Goal: Book appointment/travel/reservation

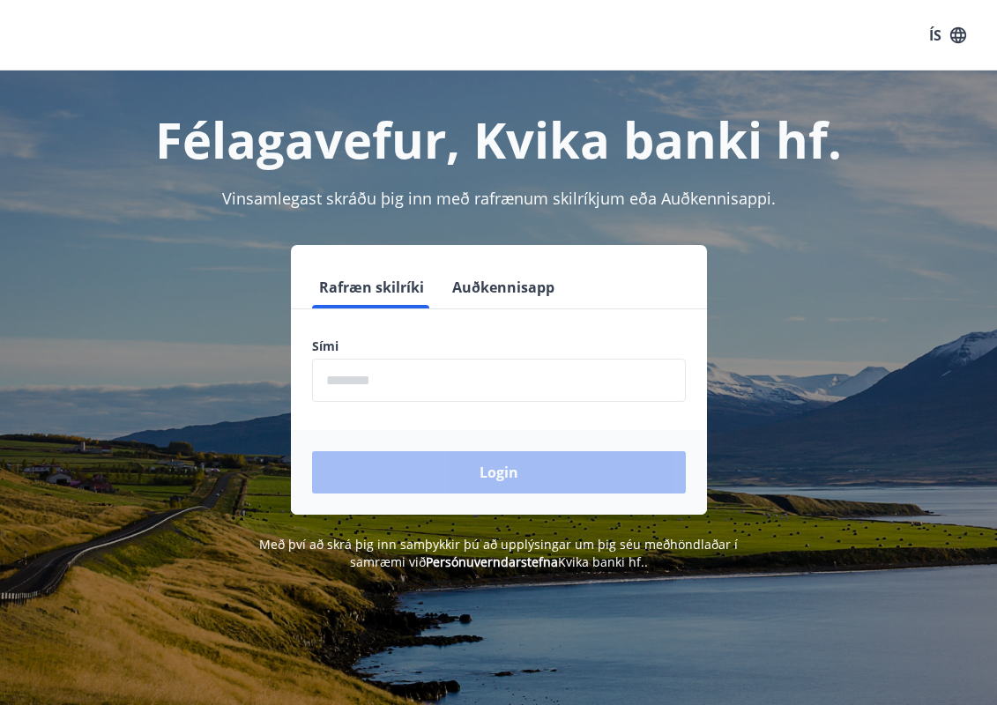
click at [577, 381] on input "phone" at bounding box center [499, 380] width 374 height 43
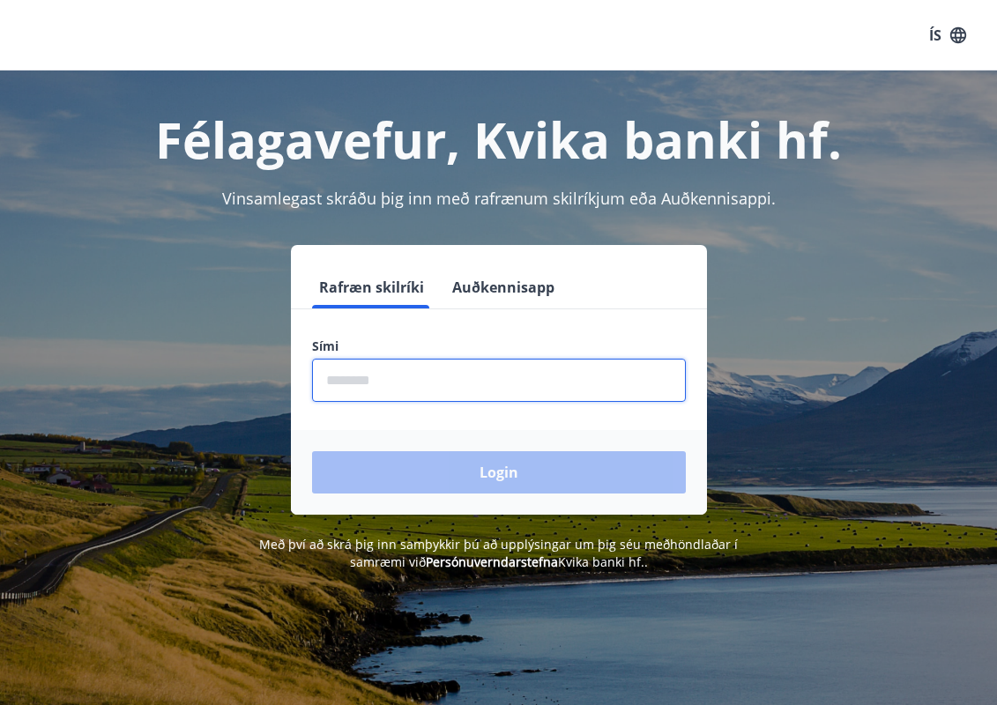
click at [577, 381] on input "phone" at bounding box center [499, 380] width 374 height 43
type input "********"
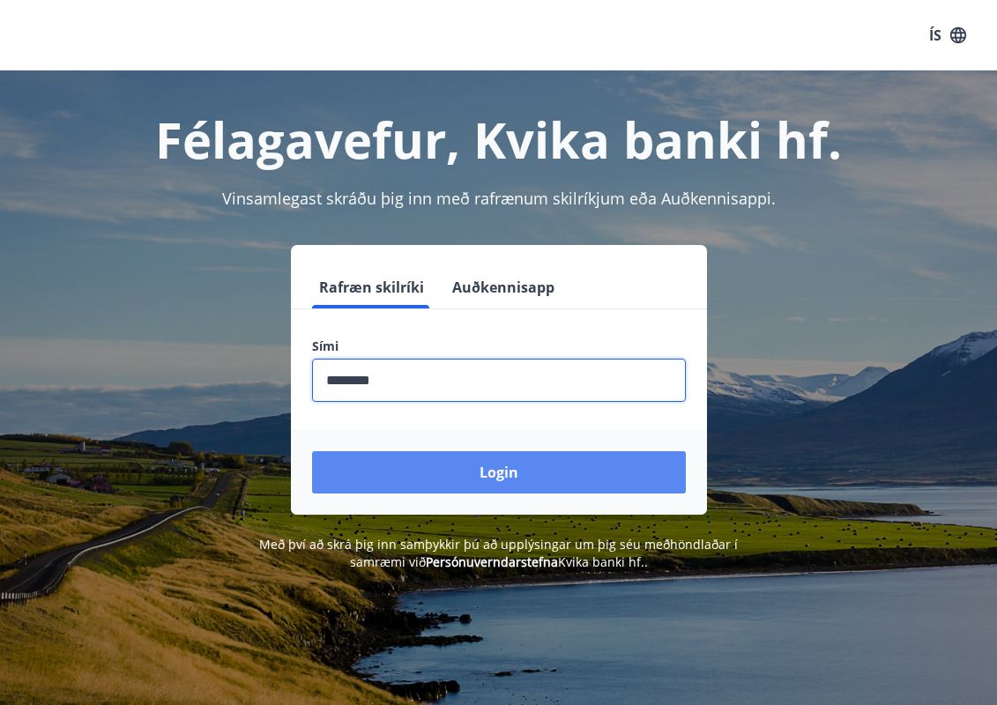
click at [460, 468] on button "Login" at bounding box center [499, 472] width 374 height 42
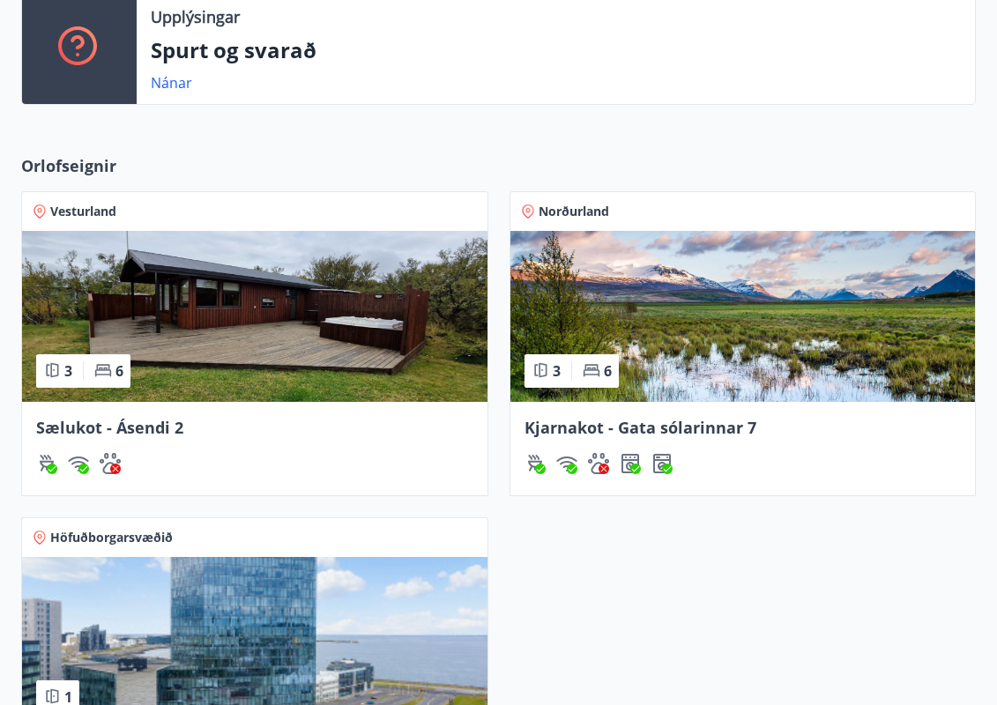
scroll to position [712, 0]
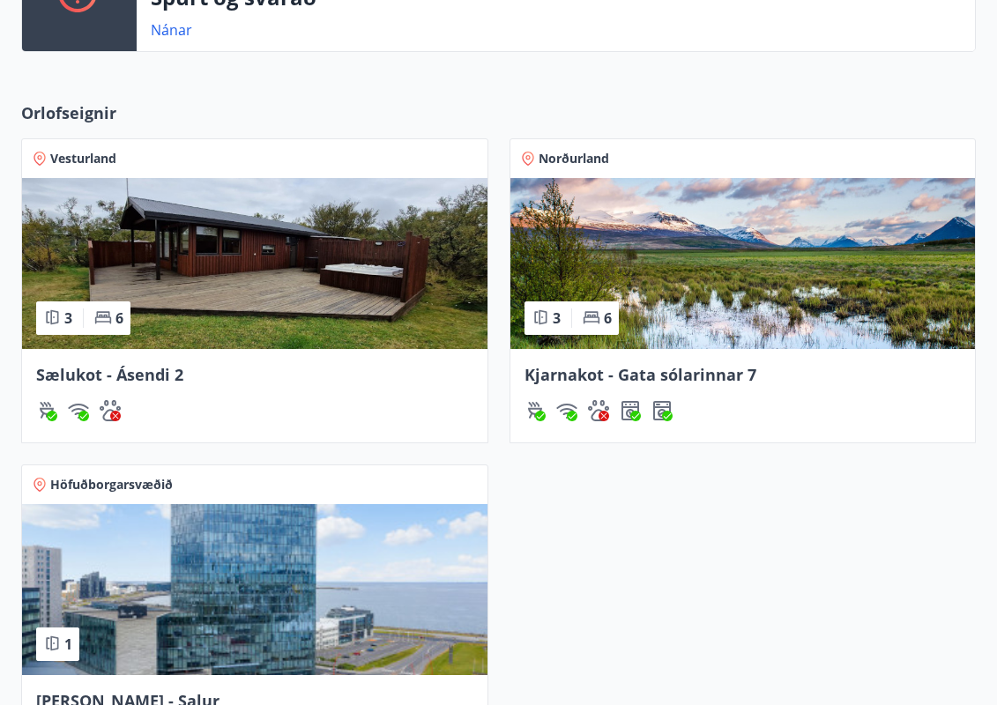
click at [363, 276] on img at bounding box center [254, 263] width 465 height 171
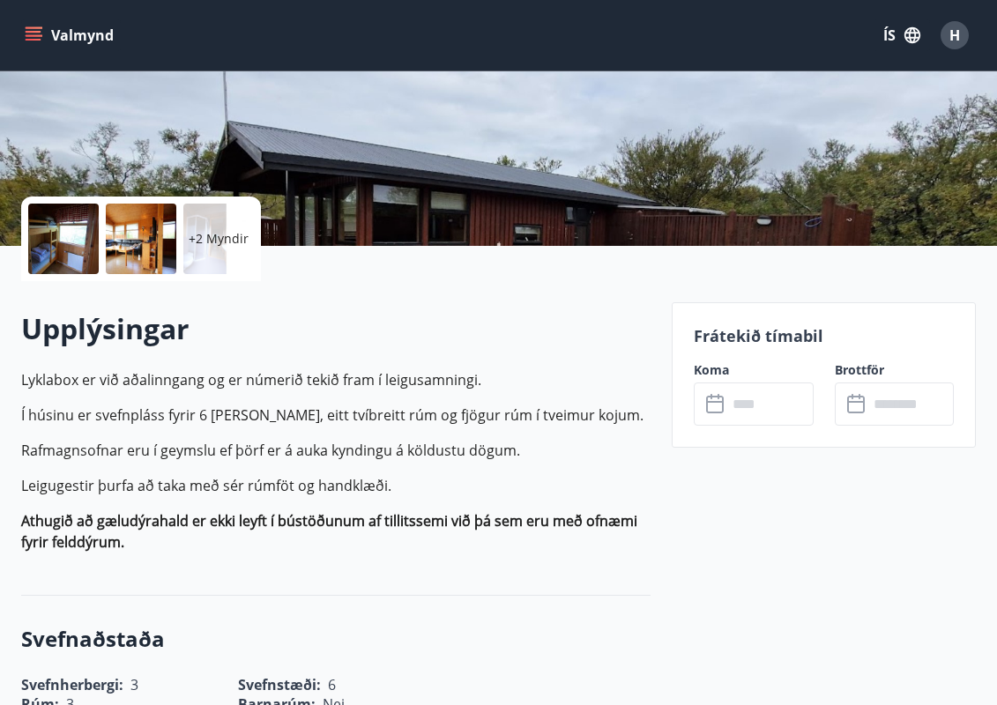
scroll to position [291, 0]
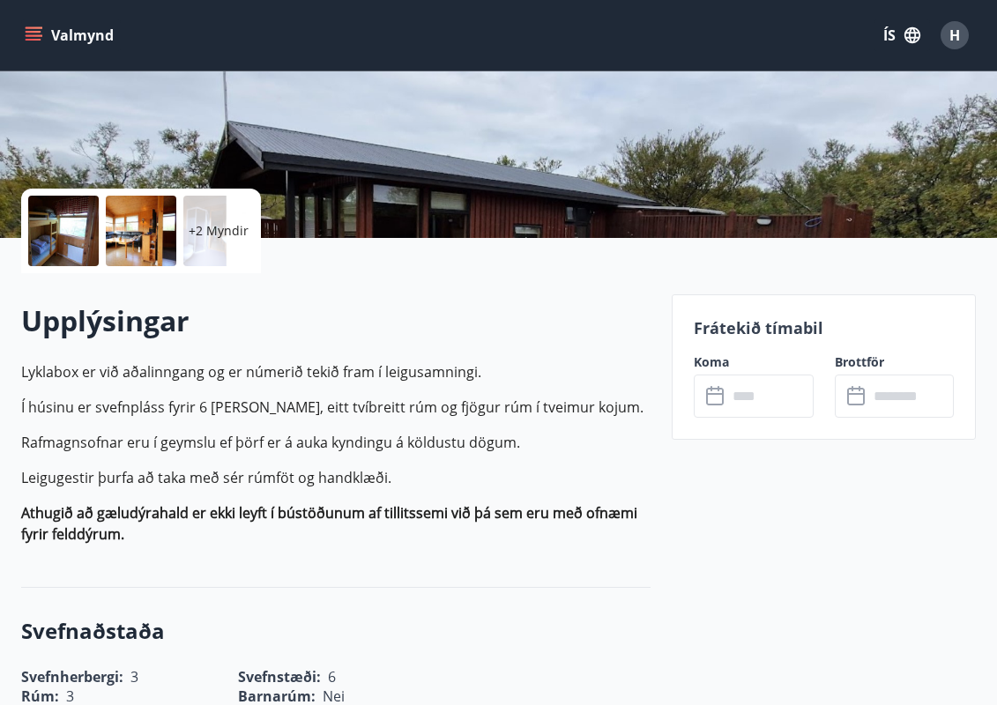
click at [735, 392] on input "text" at bounding box center [770, 396] width 86 height 43
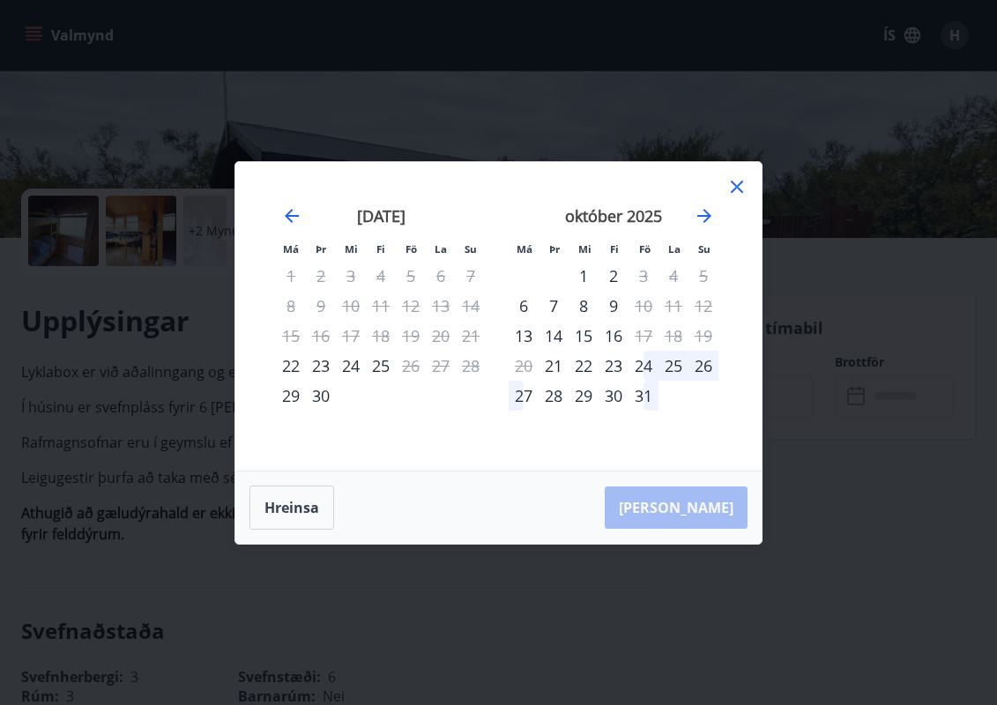
click at [560, 325] on div "14" at bounding box center [553, 336] width 30 height 30
click at [612, 334] on div "16" at bounding box center [613, 336] width 30 height 30
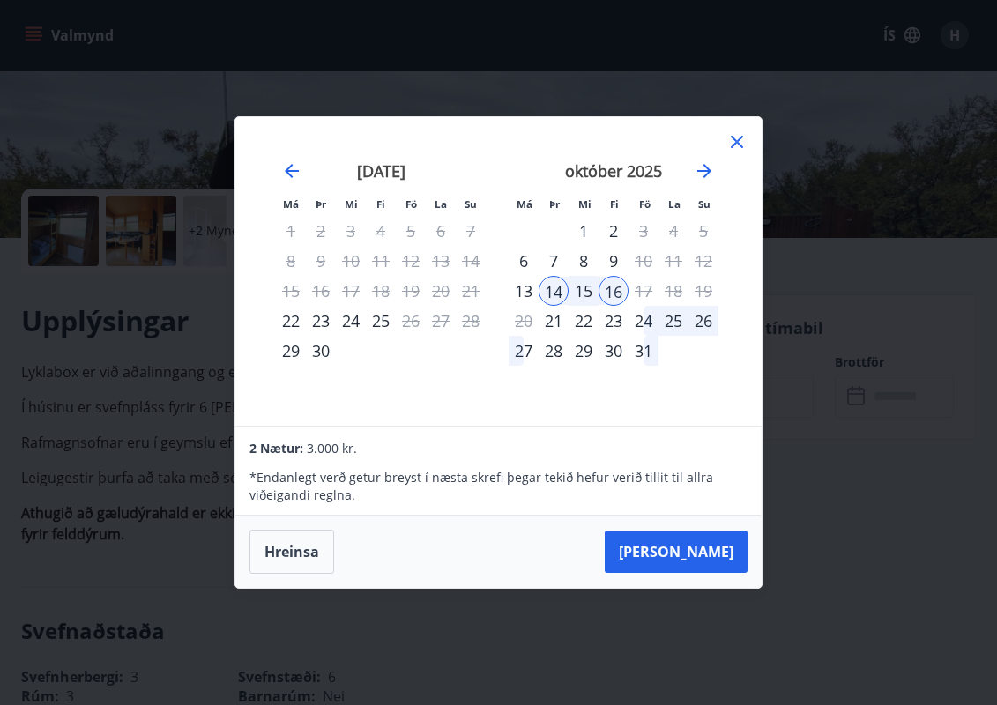
click at [427, 51] on div "Má Þr Mi Fi Fö La Su Má Þr Mi Fi Fö La Su ágúst 2025 1 2 3 4 5 6 7 8 9 10 11 12…" at bounding box center [498, 352] width 997 height 705
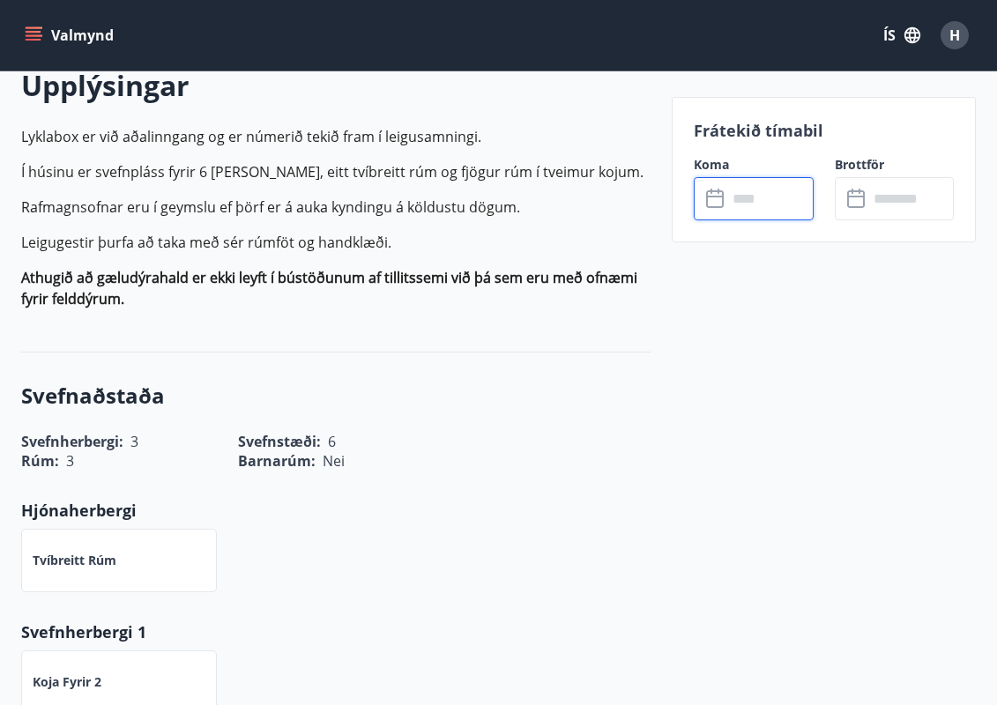
scroll to position [0, 0]
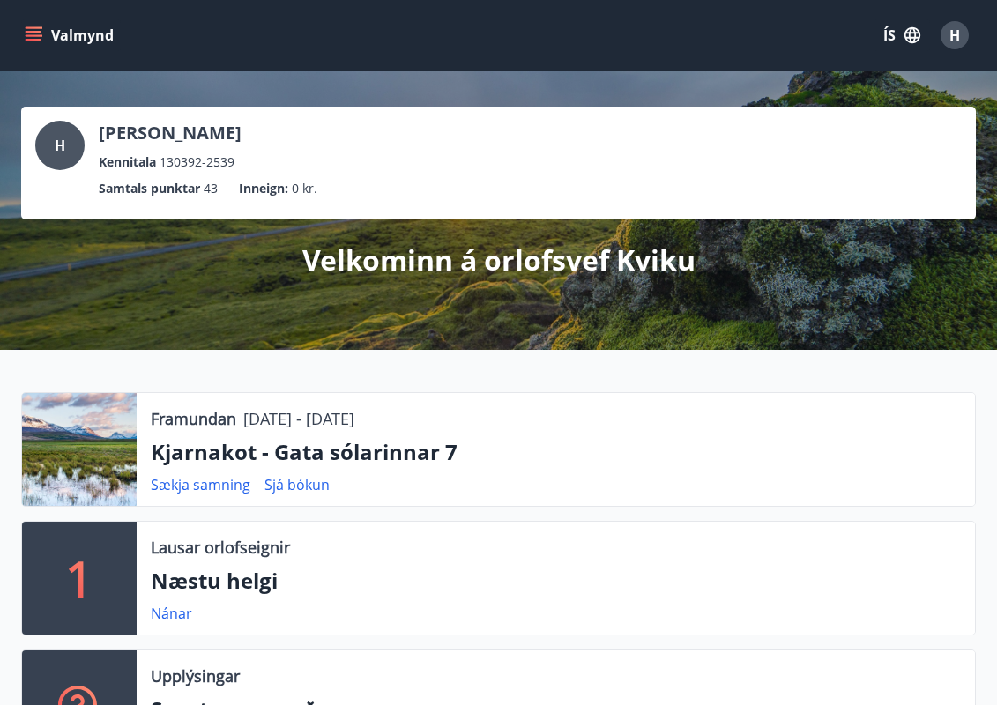
click at [605, 211] on div "H Hilmar Kristinsson Kennitala 130392-2539 Samtals punktar 43 Inneign : 0 kr." at bounding box center [498, 163] width 954 height 113
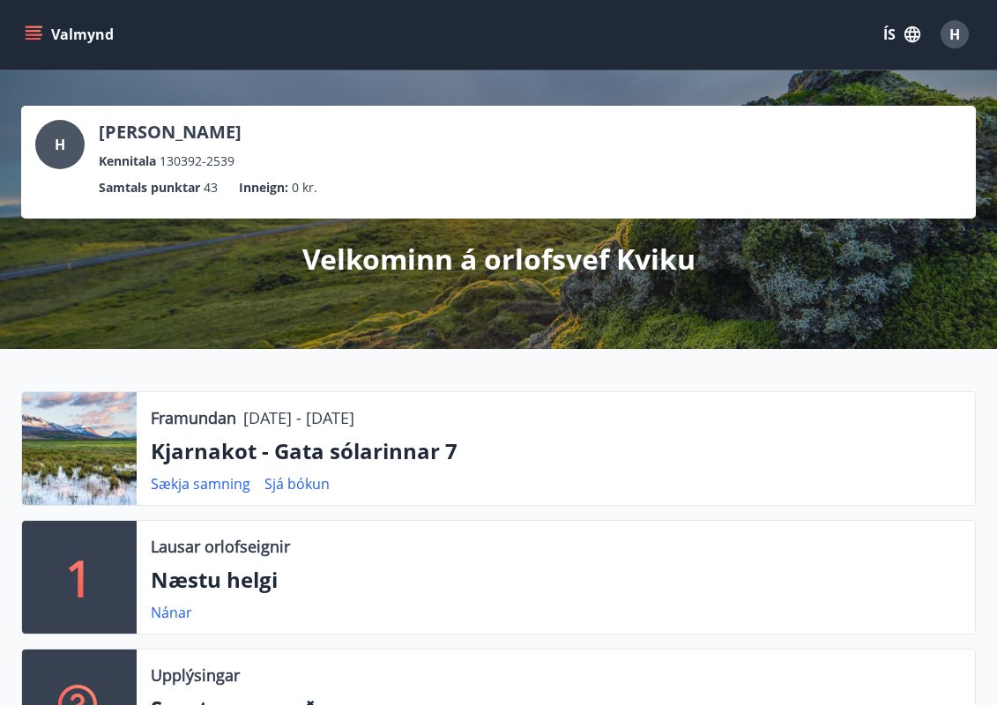
click at [641, 315] on div "H Hilmar Kristinsson Kennitala 130392-2539 Samtals punktar 43 Inneign : 0 kr. V…" at bounding box center [498, 209] width 997 height 278
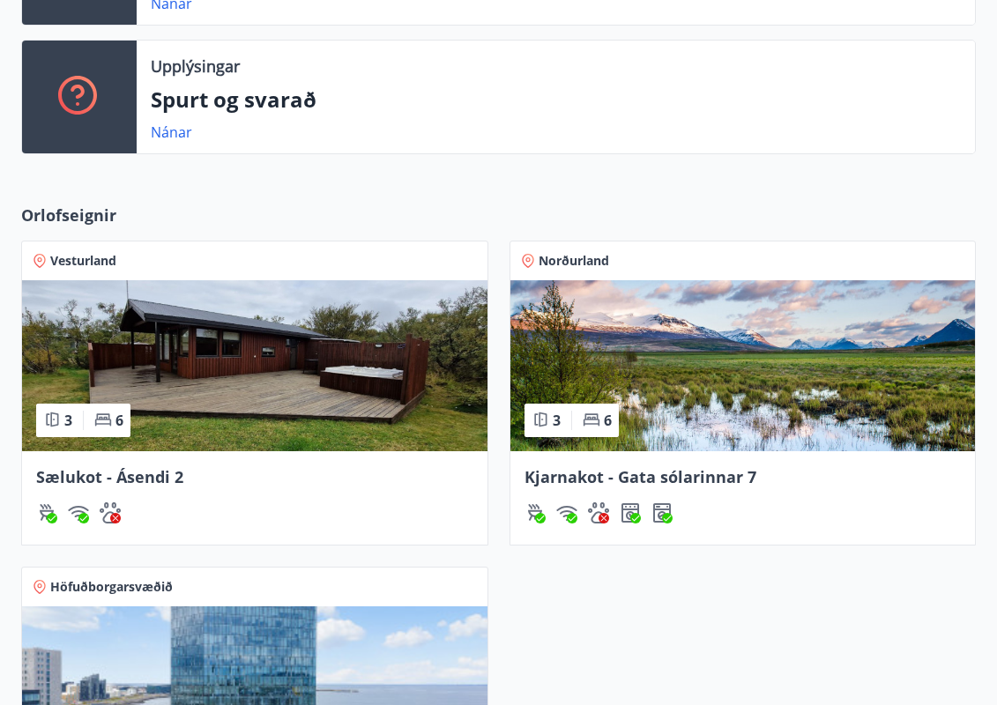
click at [762, 349] on img at bounding box center [742, 365] width 465 height 171
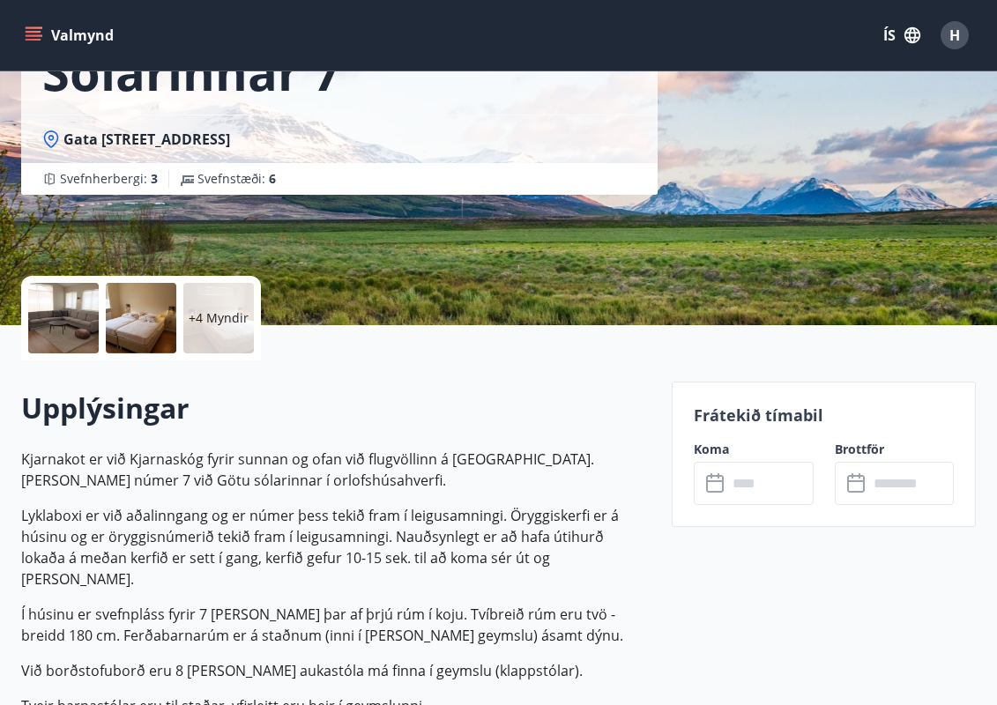
scroll to position [200, 0]
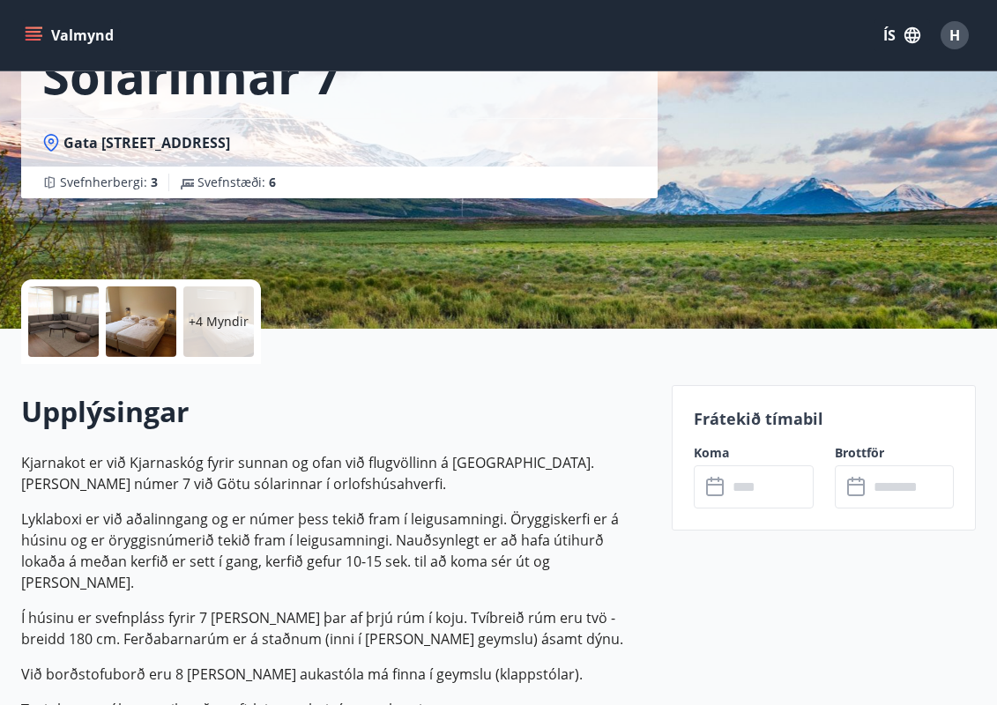
click at [745, 500] on input "text" at bounding box center [770, 486] width 86 height 43
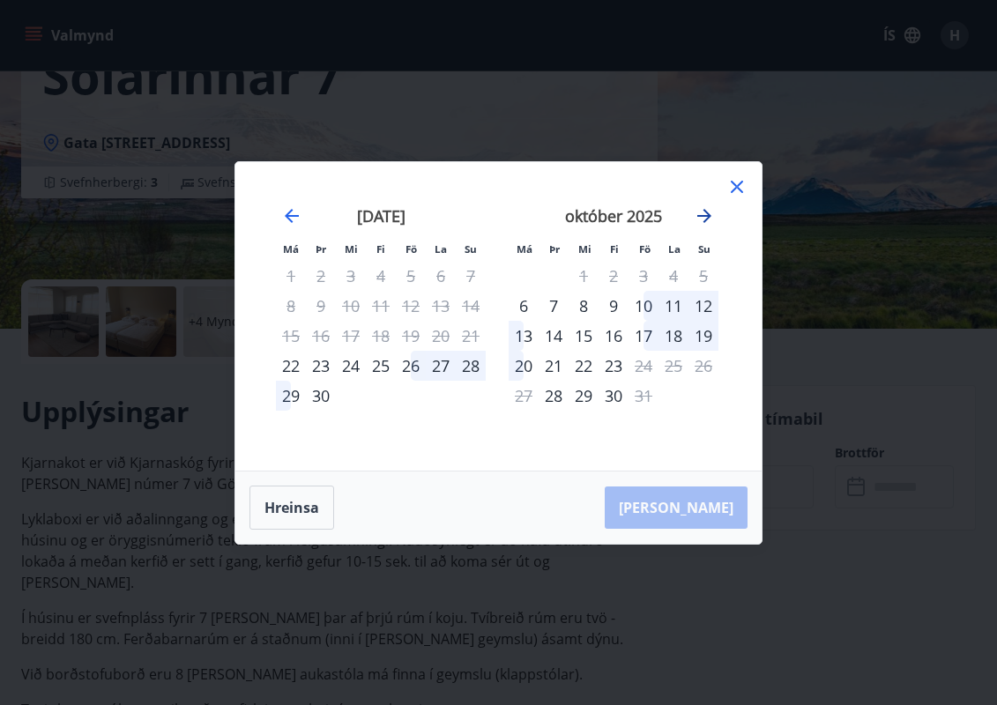
click at [713, 225] on icon "Move forward to switch to the next month." at bounding box center [704, 215] width 21 height 21
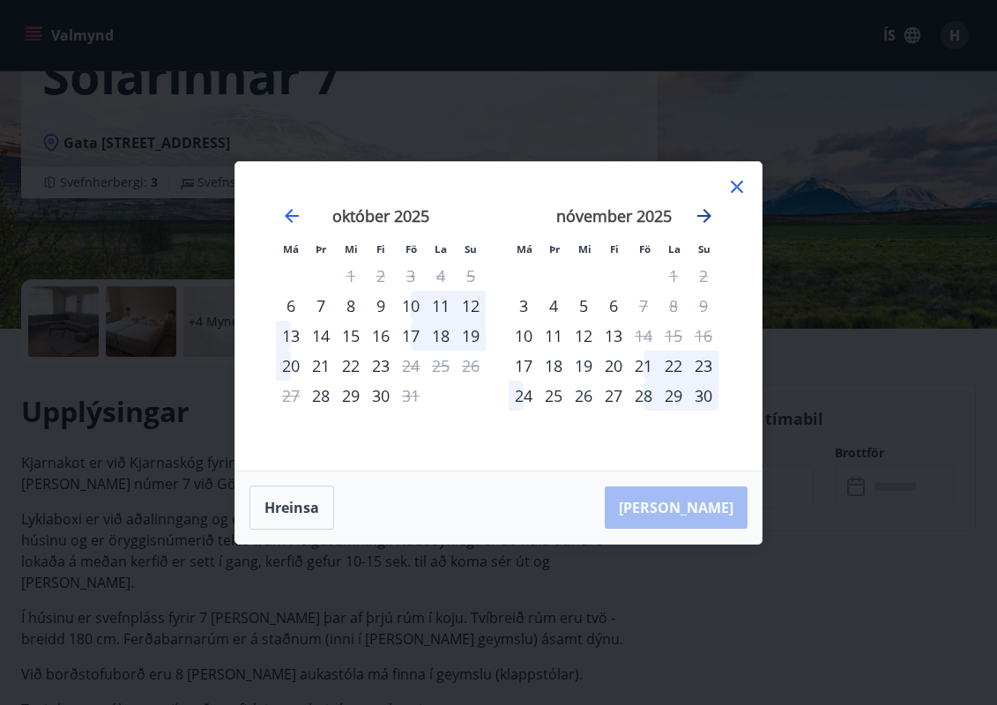
click at [713, 225] on icon "Move forward to switch to the next month." at bounding box center [704, 215] width 21 height 21
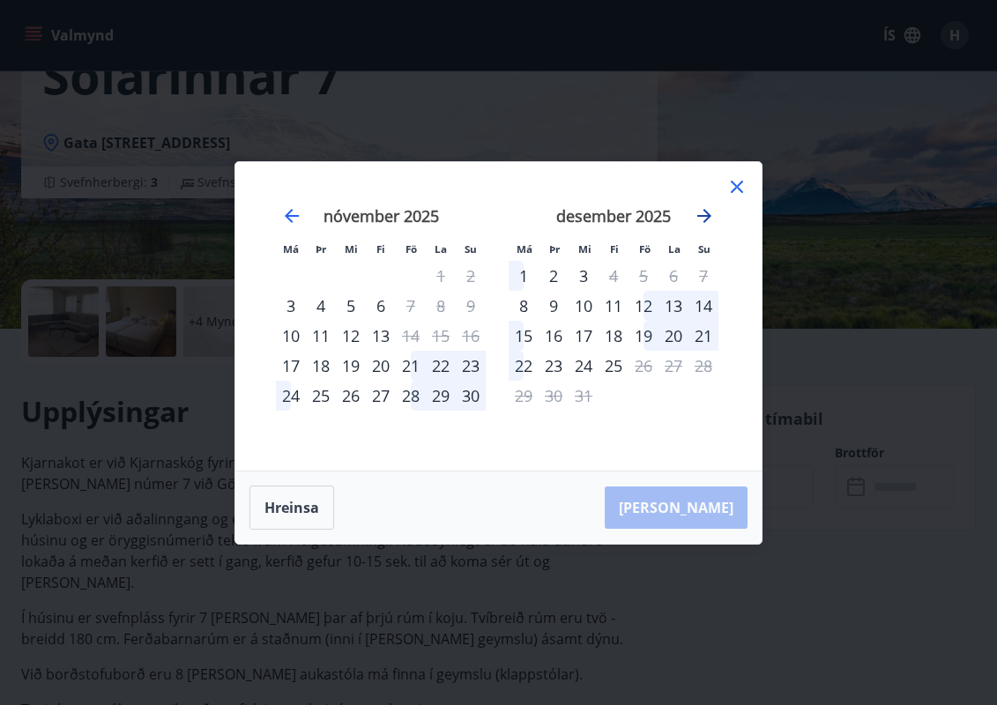
click at [713, 225] on icon "Move forward to switch to the next month." at bounding box center [704, 215] width 21 height 21
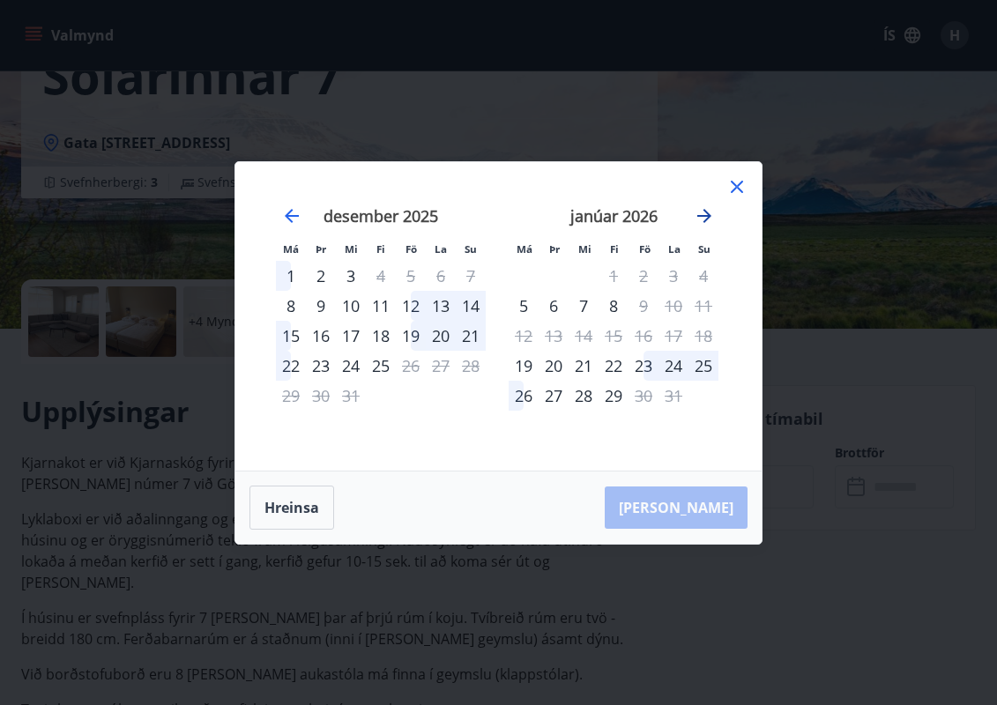
click at [713, 225] on icon "Move forward to switch to the next month." at bounding box center [704, 215] width 21 height 21
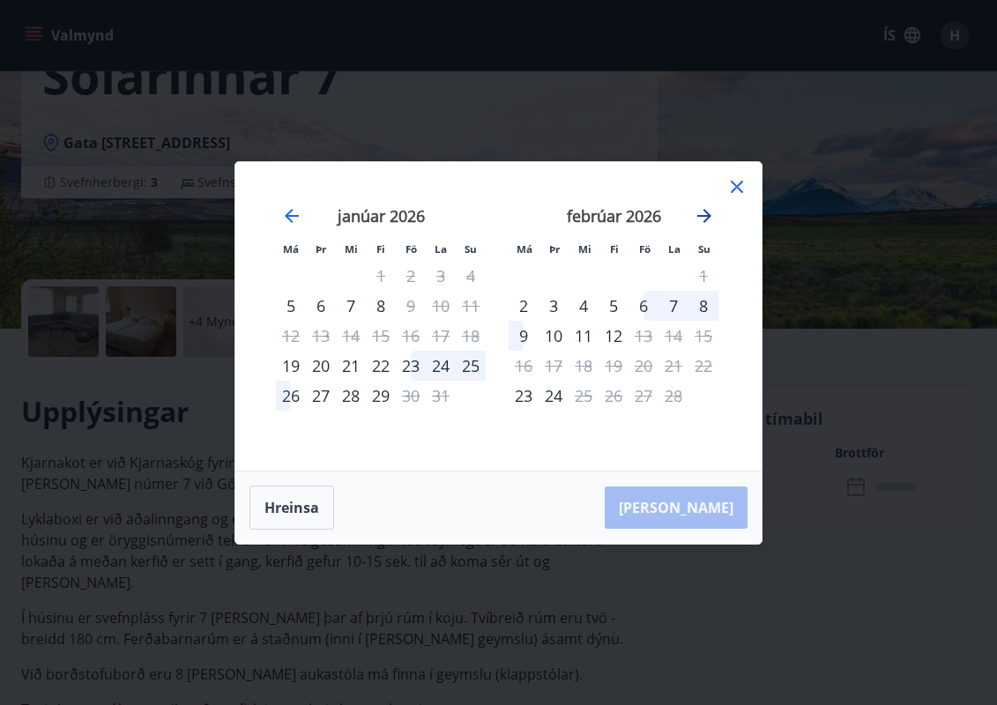
click at [713, 225] on icon "Move forward to switch to the next month." at bounding box center [704, 215] width 21 height 21
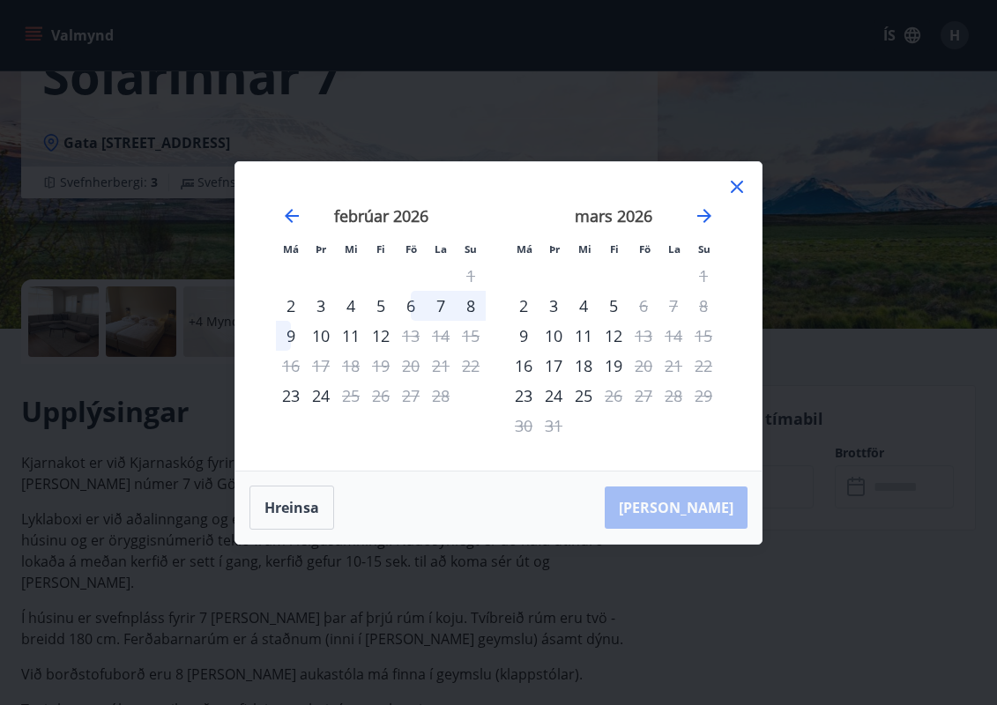
click at [701, 229] on div "mars 2026" at bounding box center [613, 222] width 210 height 78
click at [701, 222] on icon "Move forward to switch to the next month." at bounding box center [704, 215] width 21 height 21
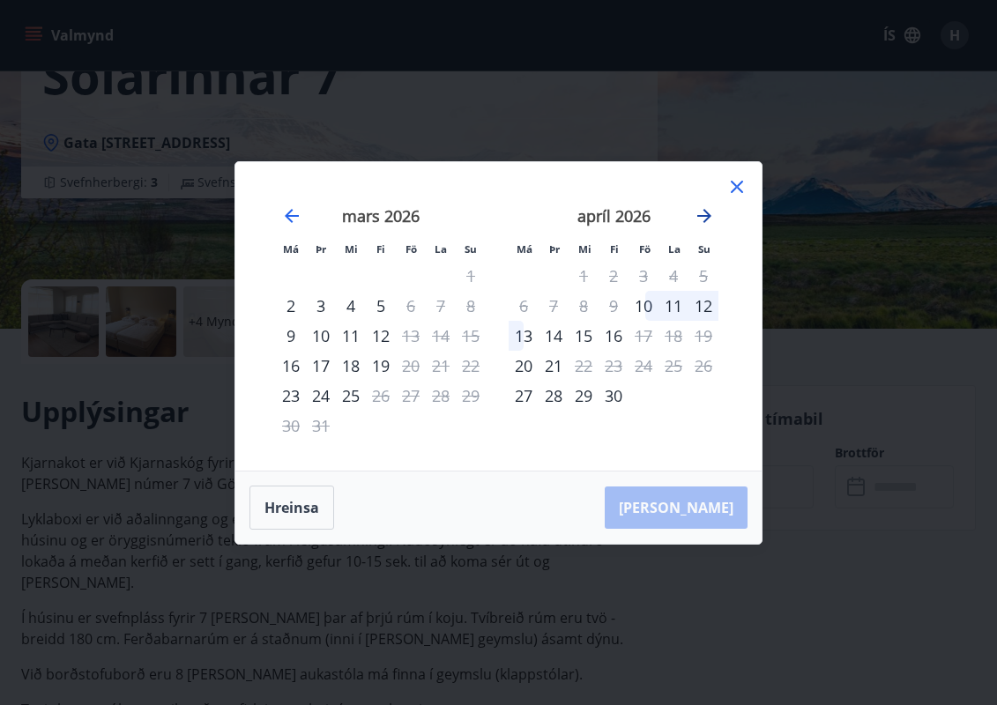
click at [714, 217] on icon "Move forward to switch to the next month." at bounding box center [704, 215] width 21 height 21
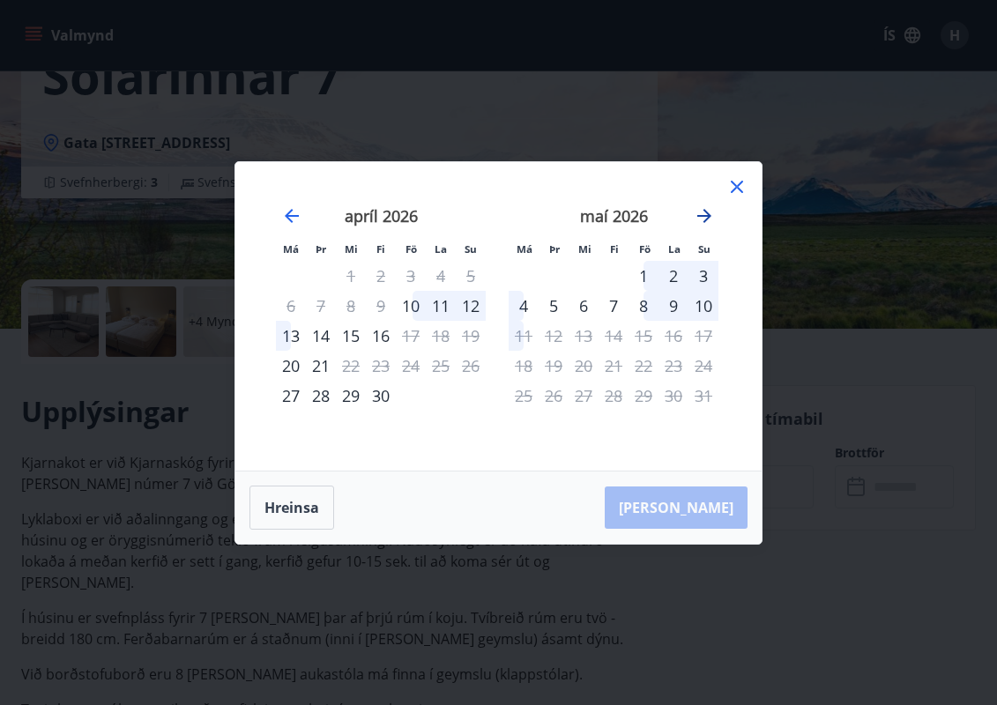
click at [712, 216] on icon "Move forward to switch to the next month." at bounding box center [704, 215] width 21 height 21
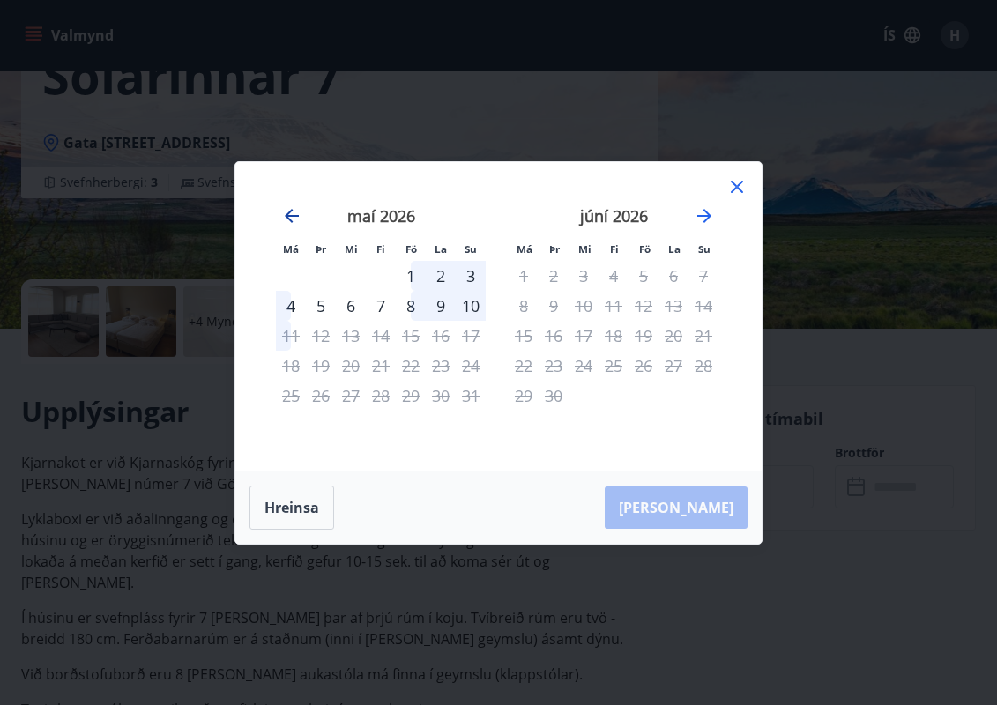
click at [299, 209] on icon "Move backward to switch to the previous month." at bounding box center [291, 215] width 21 height 21
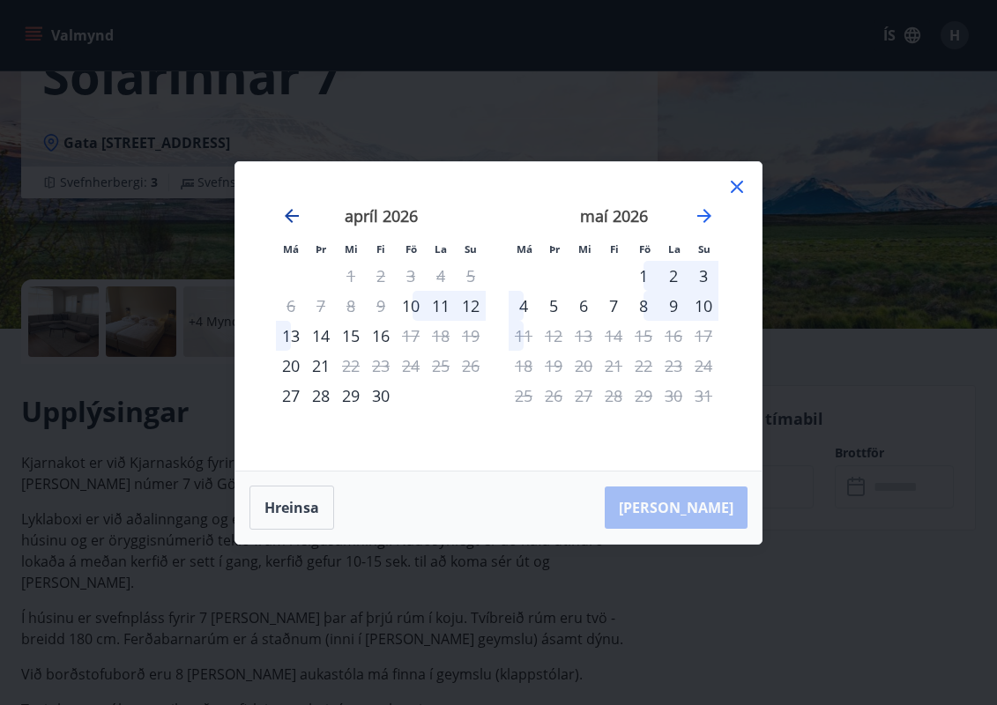
click at [291, 207] on icon "Move backward to switch to the previous month." at bounding box center [291, 215] width 21 height 21
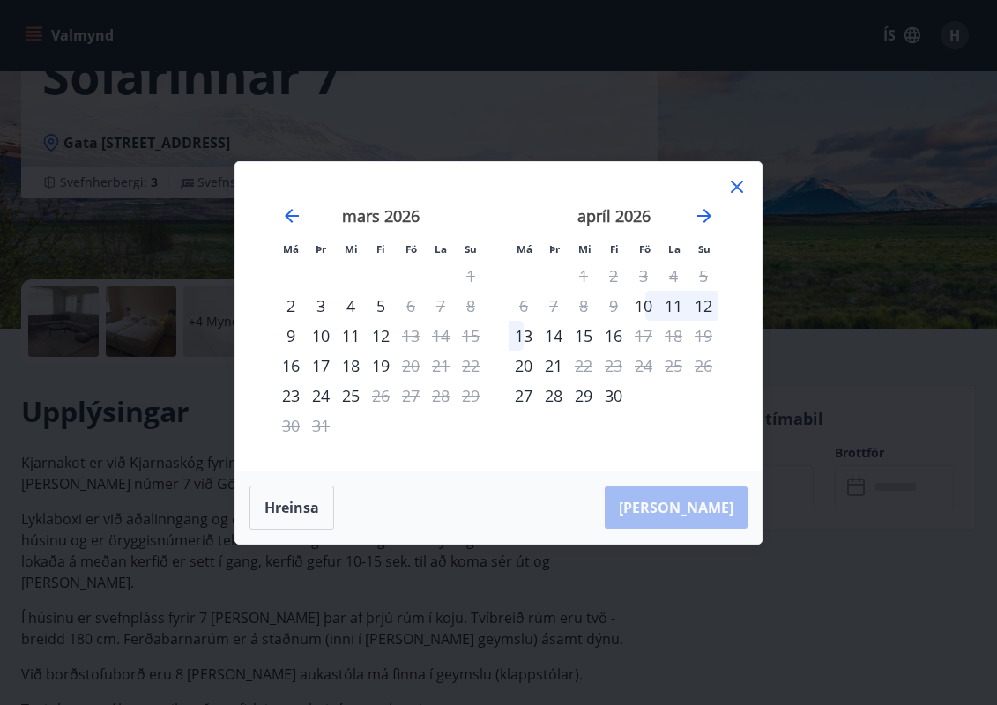
click at [416, 113] on div "Má Þr Mi Fi Fö La Su Má Þr Mi Fi Fö La Su febrúar 2026 1 2 3 4 5 6 7 8 9 10 11 …" at bounding box center [498, 352] width 997 height 705
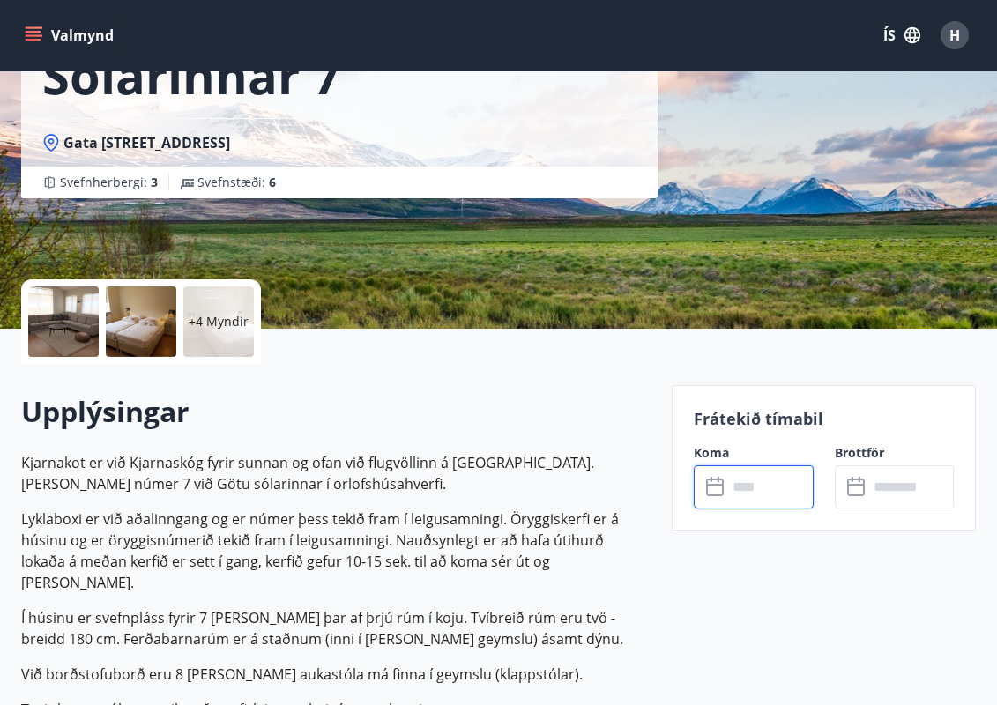
click at [536, 315] on div "+4 Myndir" at bounding box center [335, 321] width 629 height 85
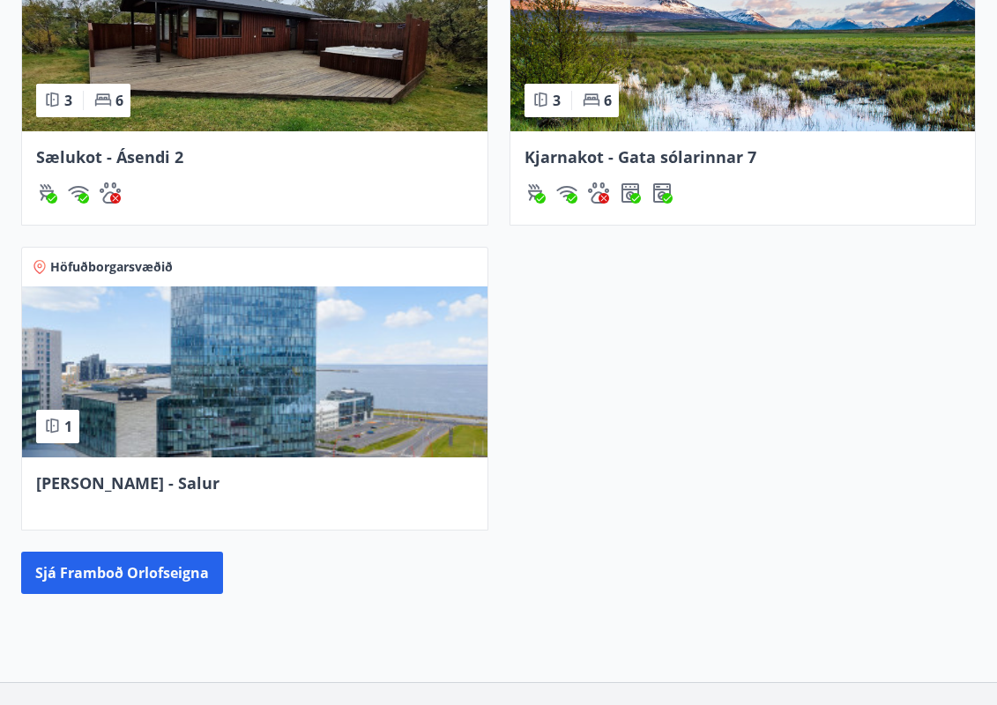
click at [334, 180] on div "Sælukot - Ásendi 2" at bounding box center [254, 177] width 465 height 93
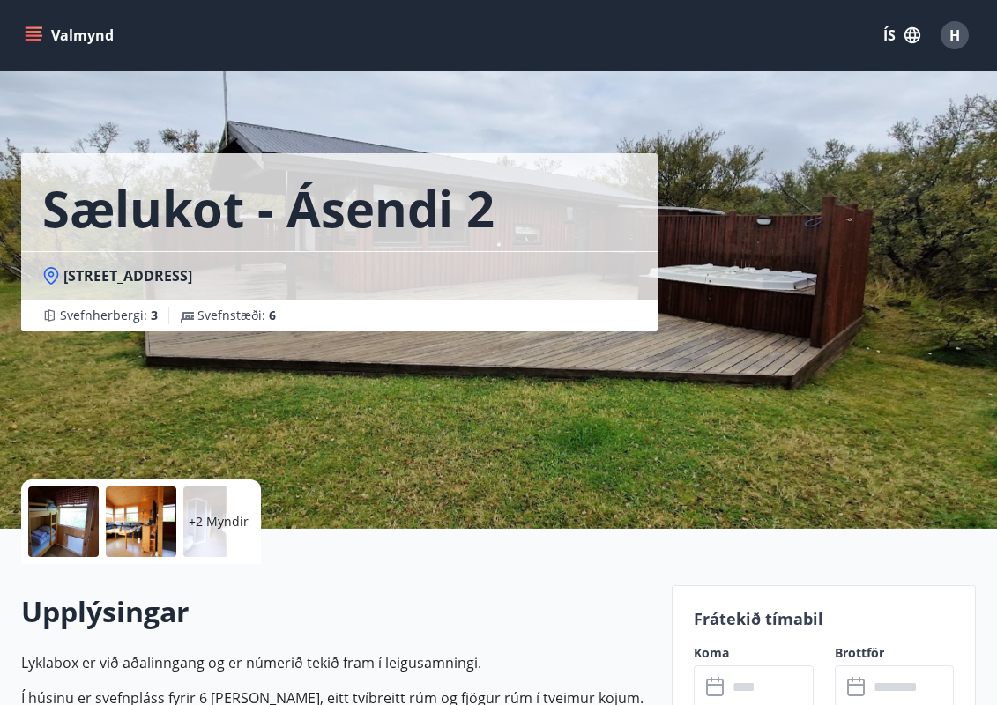
scroll to position [295, 0]
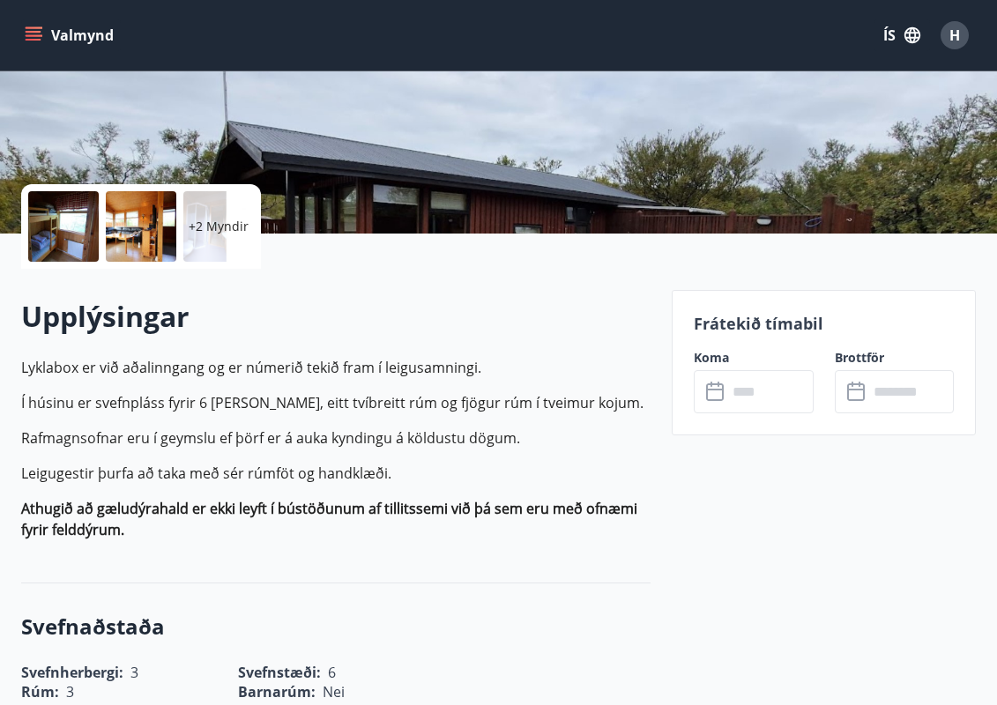
click at [782, 388] on input "text" at bounding box center [770, 391] width 86 height 43
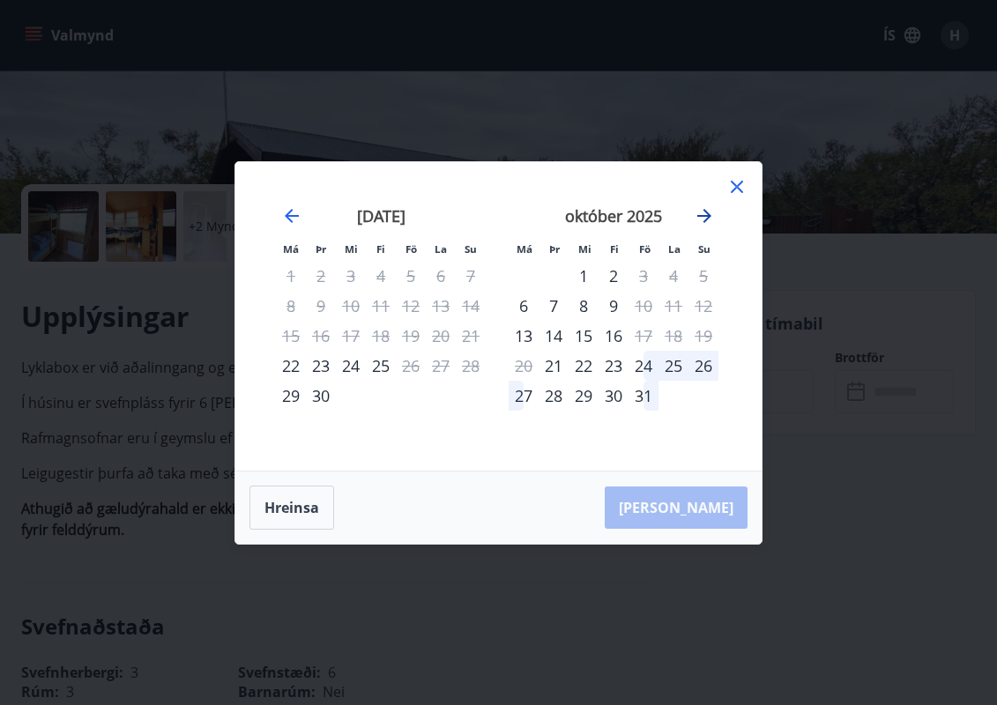
click at [699, 223] on icon "Move forward to switch to the next month." at bounding box center [704, 215] width 21 height 21
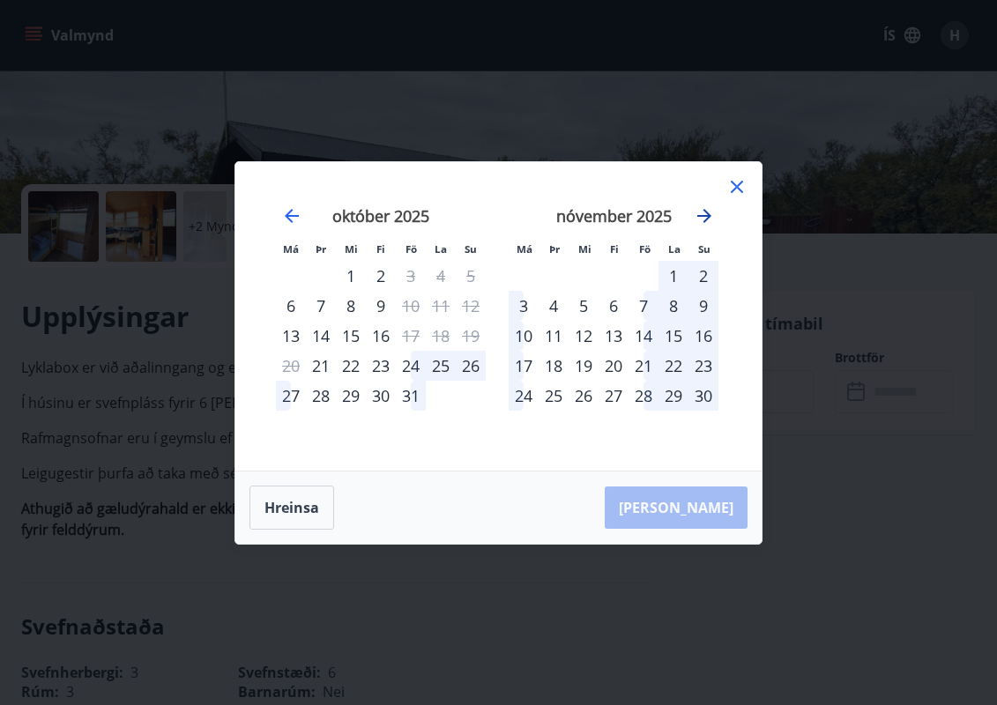
click at [699, 223] on icon "Move forward to switch to the next month." at bounding box center [704, 215] width 21 height 21
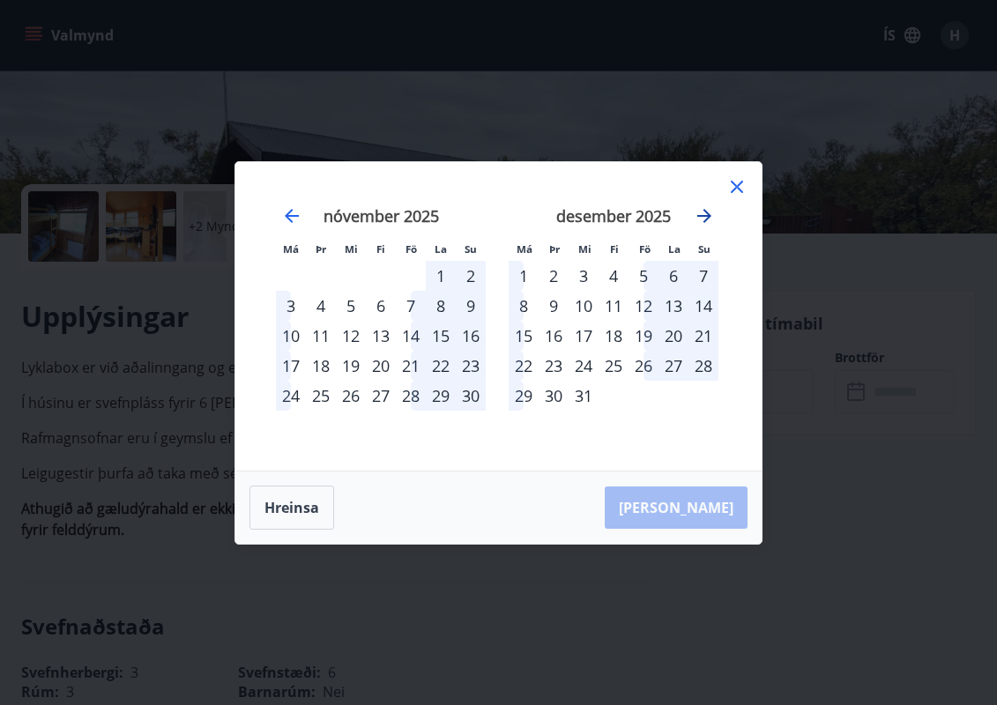
click at [699, 223] on icon "Move forward to switch to the next month." at bounding box center [704, 215] width 21 height 21
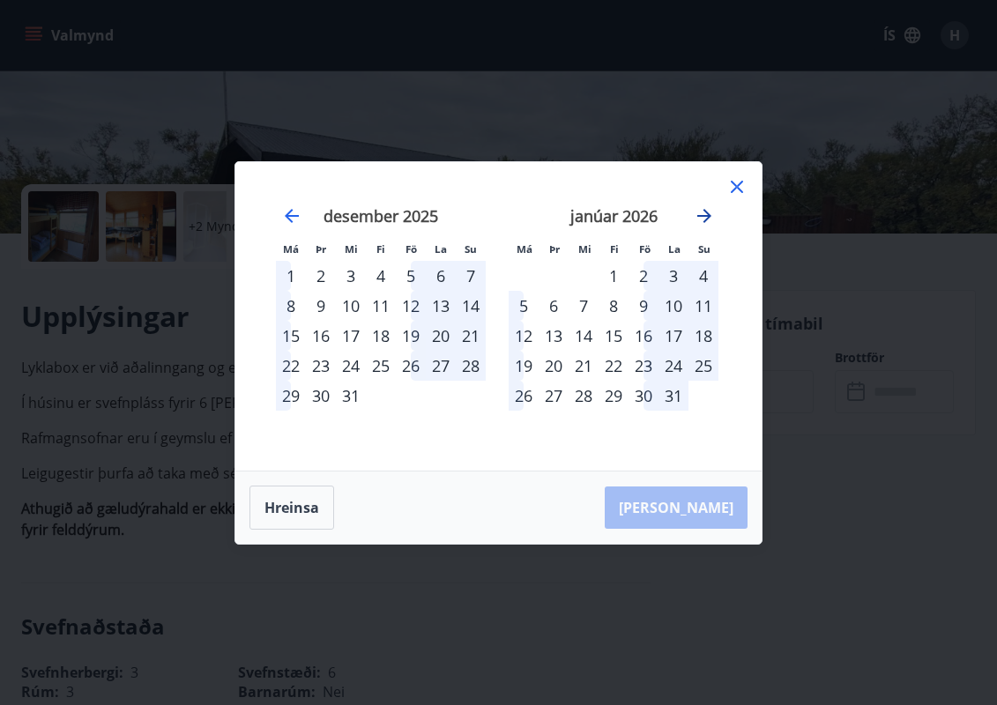
click at [699, 223] on icon "Move forward to switch to the next month." at bounding box center [704, 215] width 21 height 21
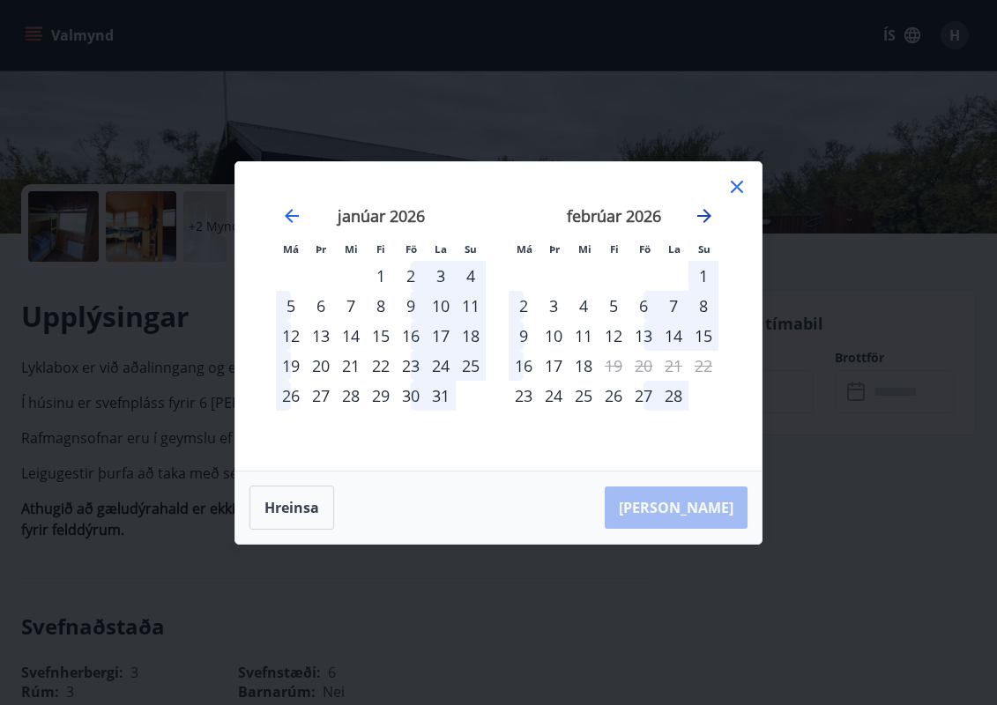
click at [699, 223] on icon "Move forward to switch to the next month." at bounding box center [704, 215] width 21 height 21
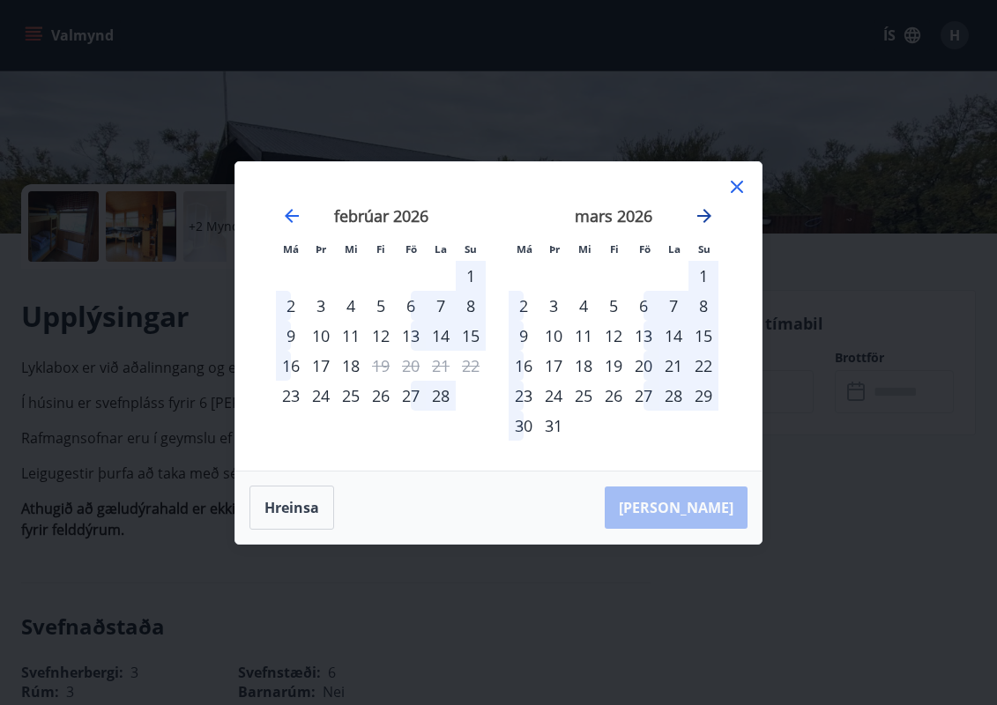
click at [699, 223] on icon "Move forward to switch to the next month." at bounding box center [704, 215] width 21 height 21
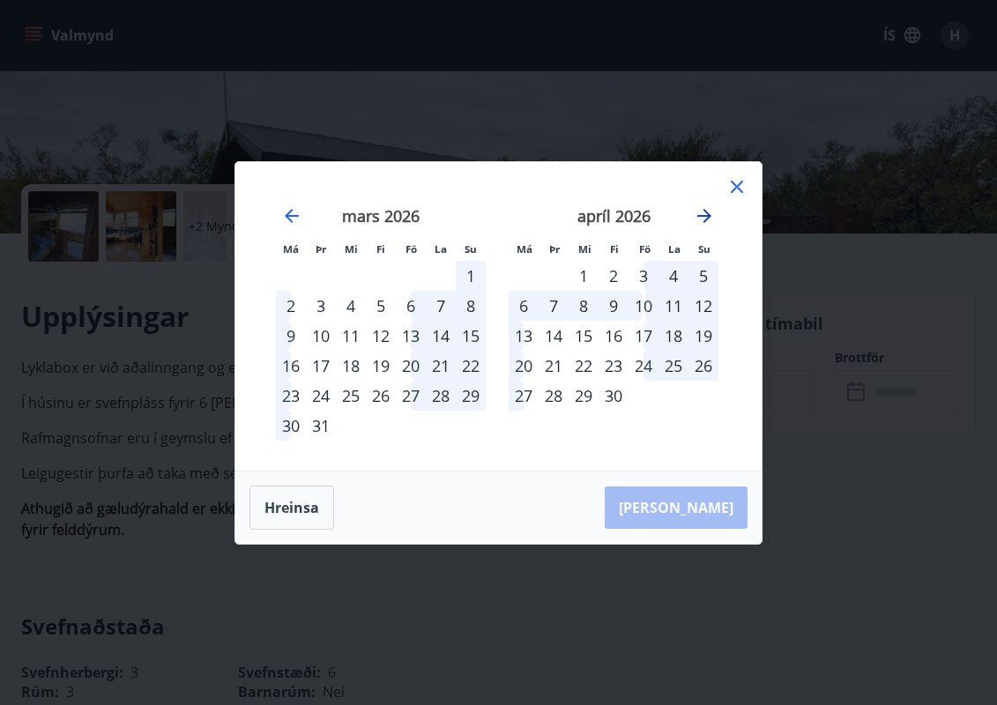
click at [699, 223] on icon "Move forward to switch to the next month." at bounding box center [704, 215] width 21 height 21
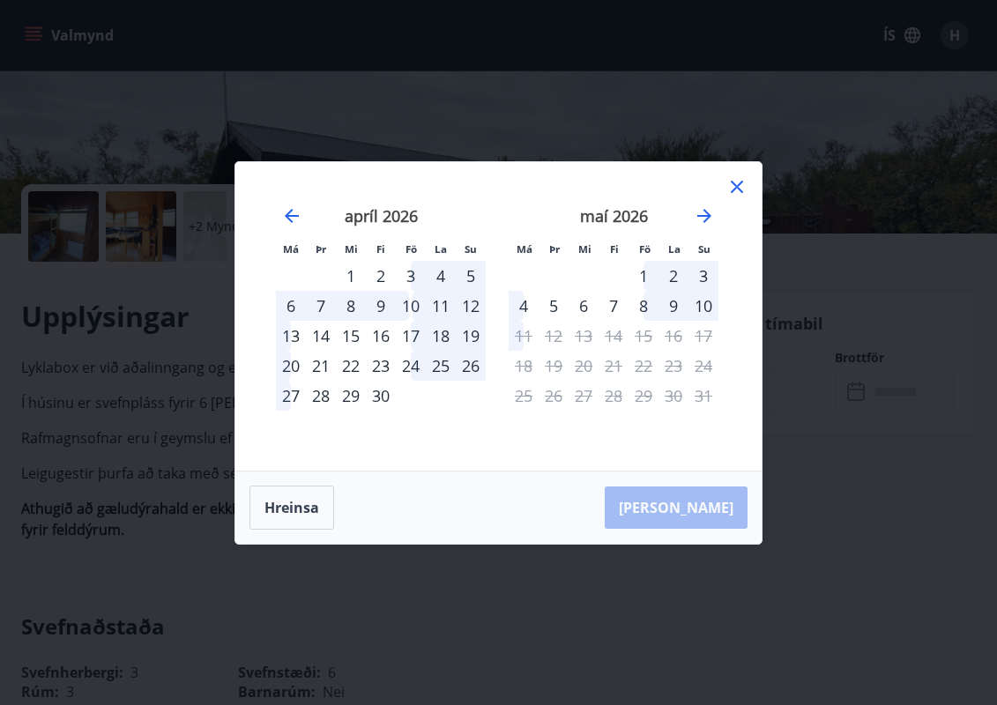
click at [413, 271] on div "3" at bounding box center [411, 276] width 30 height 30
click at [323, 305] on div "7" at bounding box center [321, 306] width 30 height 30
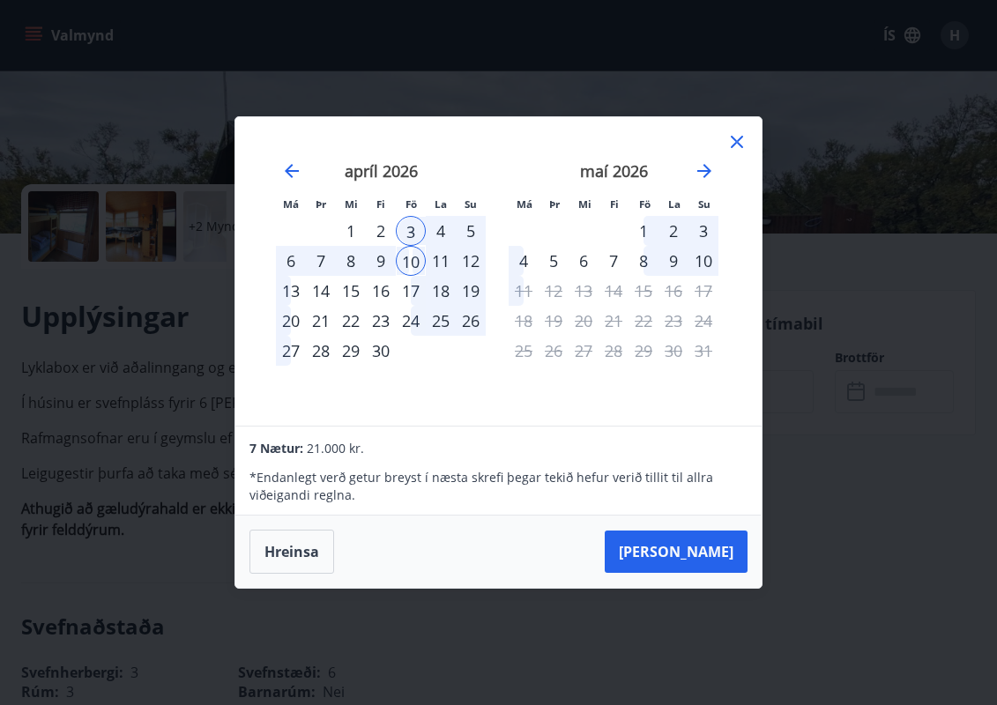
click at [348, 224] on div "1" at bounding box center [351, 231] width 30 height 30
click at [309, 260] on div "7" at bounding box center [321, 261] width 30 height 30
click at [295, 261] on div "6" at bounding box center [291, 261] width 30 height 30
click at [368, 351] on div "30" at bounding box center [381, 351] width 30 height 30
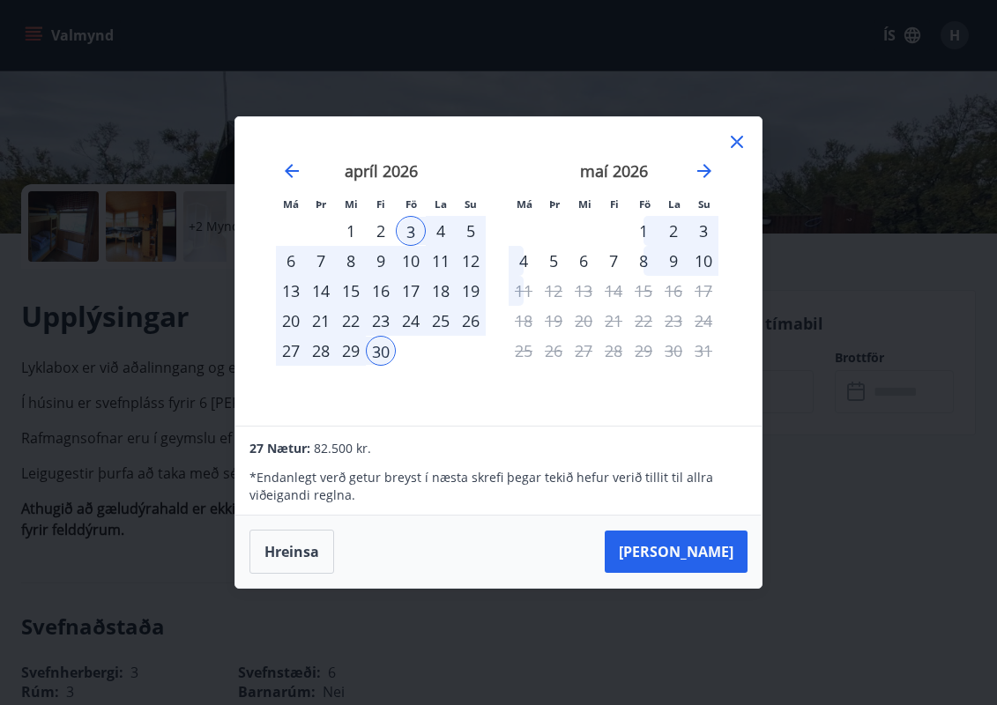
click at [747, 132] on div "Má Þr Mi Fi Fö La Su Má Þr Mi Fi Fö La Su mars 2026 1 2 3 4 5 6 7 8 9 10 11 12 …" at bounding box center [498, 271] width 526 height 308
click at [731, 145] on icon at bounding box center [736, 141] width 21 height 21
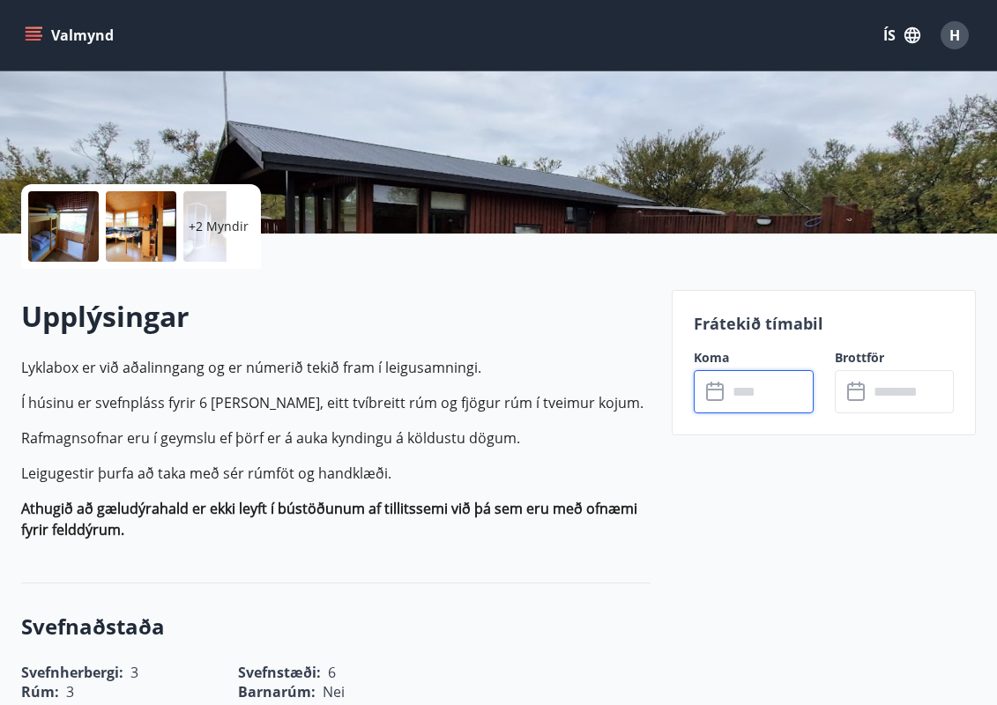
scroll to position [262, 0]
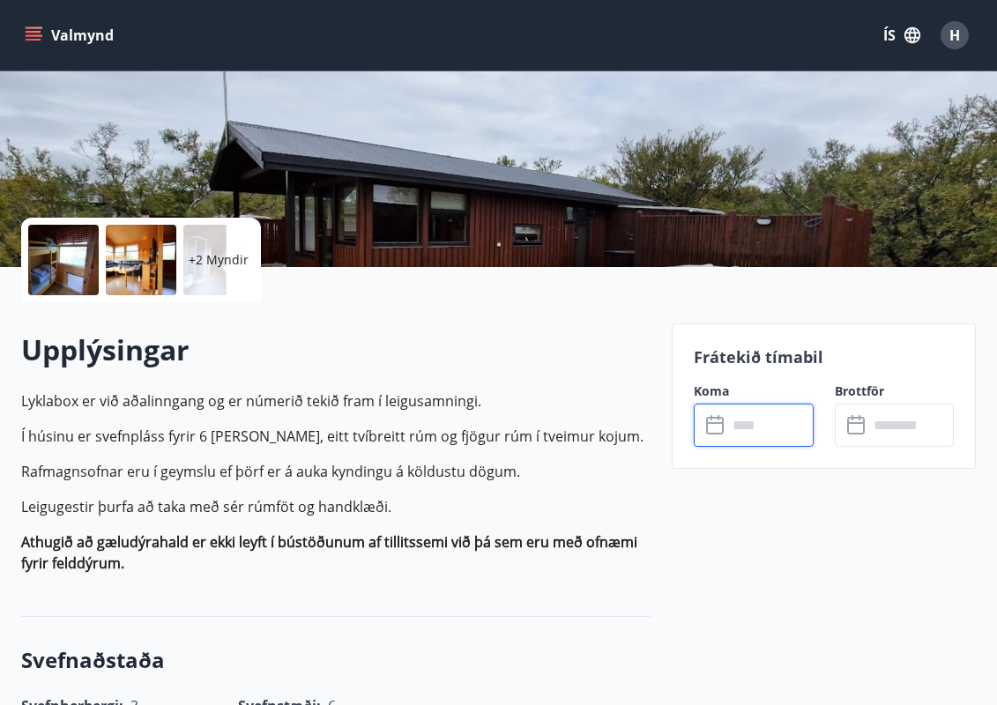
click at [766, 434] on input "text" at bounding box center [770, 425] width 86 height 43
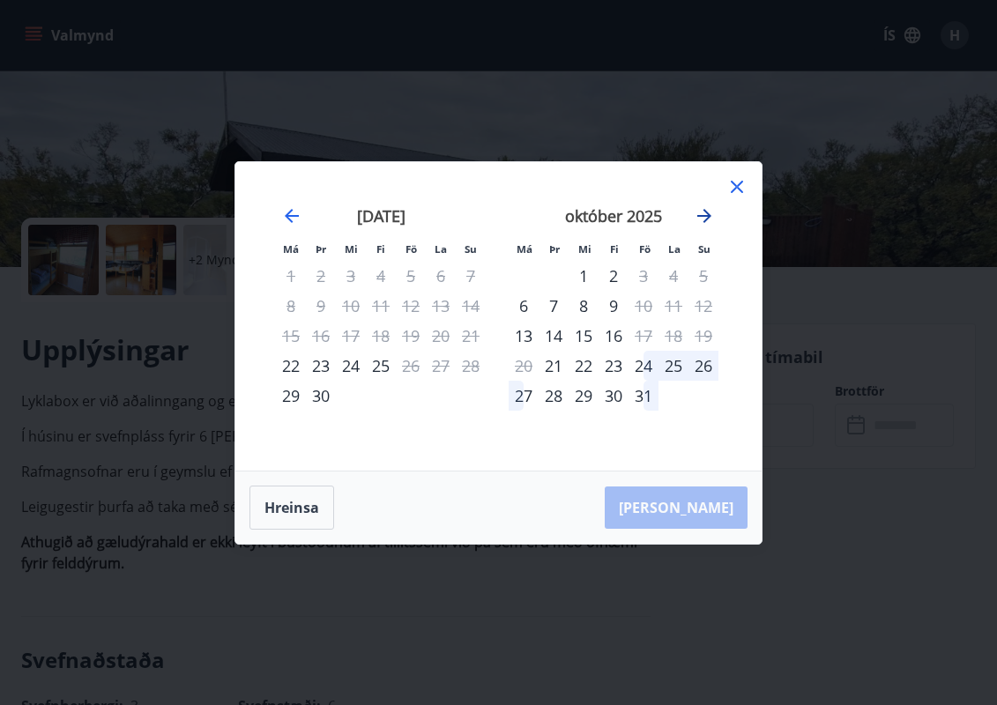
click at [714, 219] on icon "Move forward to switch to the next month." at bounding box center [704, 215] width 21 height 21
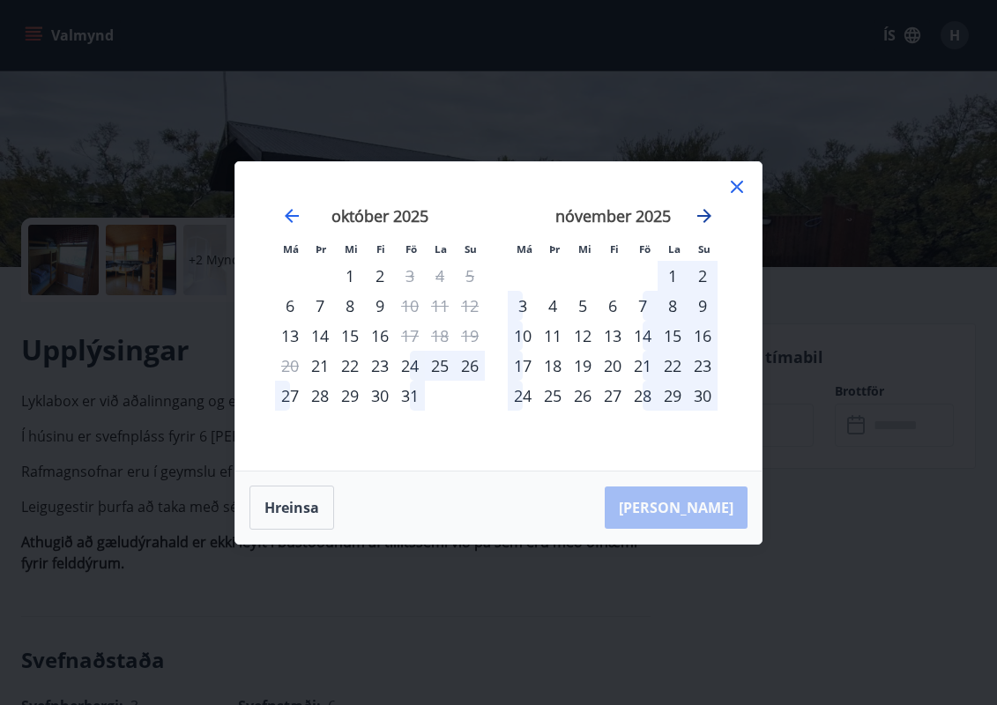
click at [714, 219] on icon "Move forward to switch to the next month." at bounding box center [704, 215] width 21 height 21
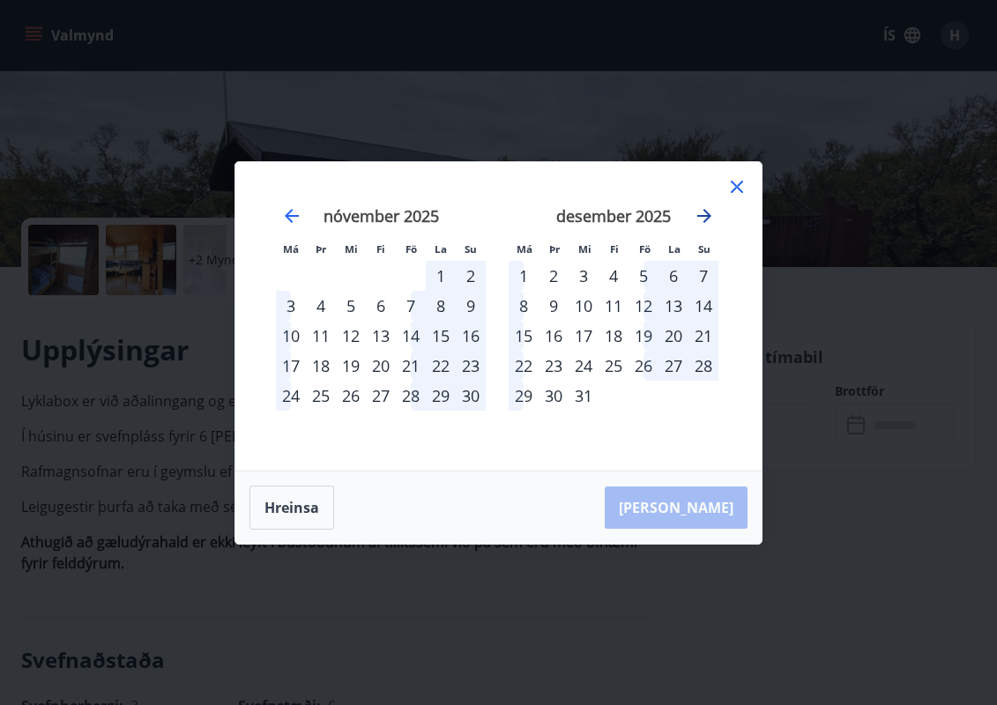
click at [714, 219] on icon "Move forward to switch to the next month." at bounding box center [704, 215] width 21 height 21
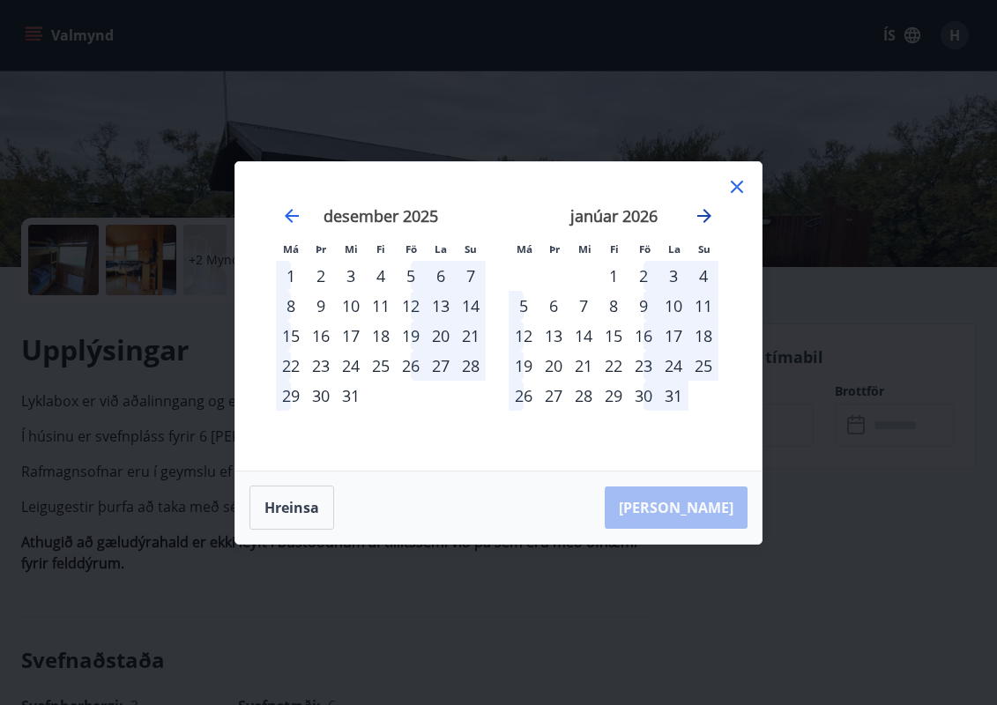
click at [714, 219] on icon "Move forward to switch to the next month." at bounding box center [704, 215] width 21 height 21
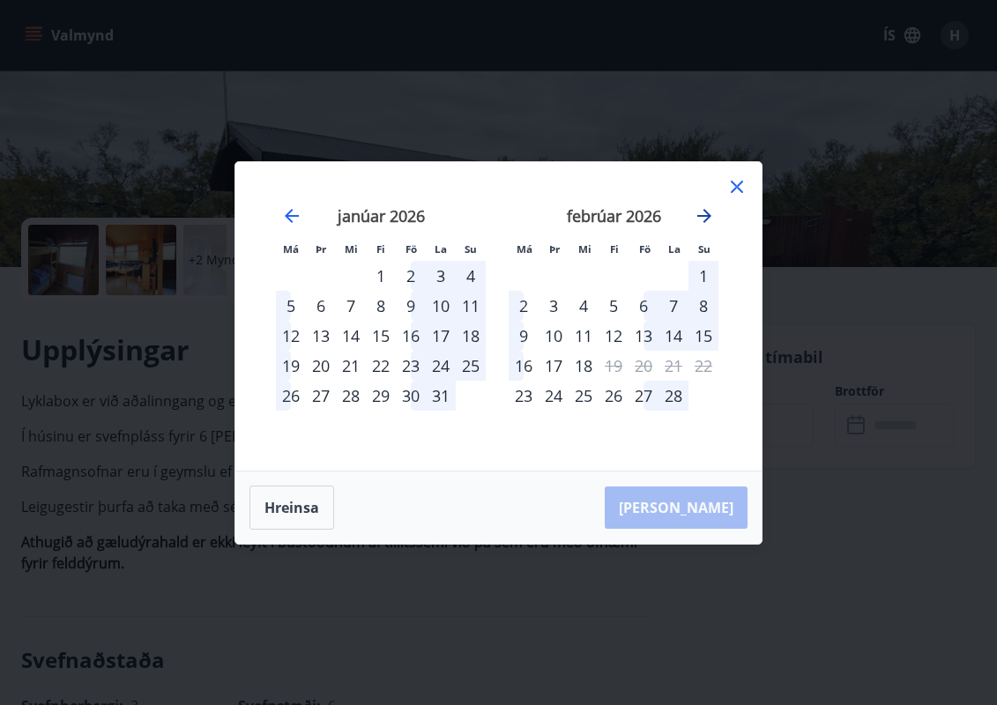
click at [714, 219] on icon "Move forward to switch to the next month." at bounding box center [704, 215] width 21 height 21
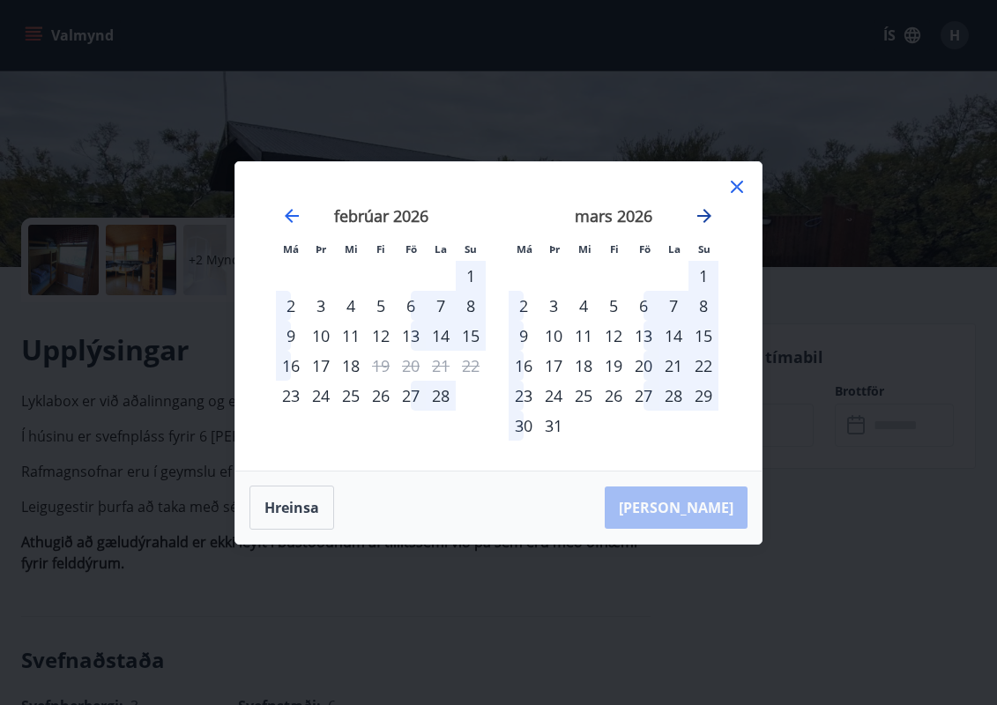
click at [714, 219] on icon "Move forward to switch to the next month." at bounding box center [704, 215] width 21 height 21
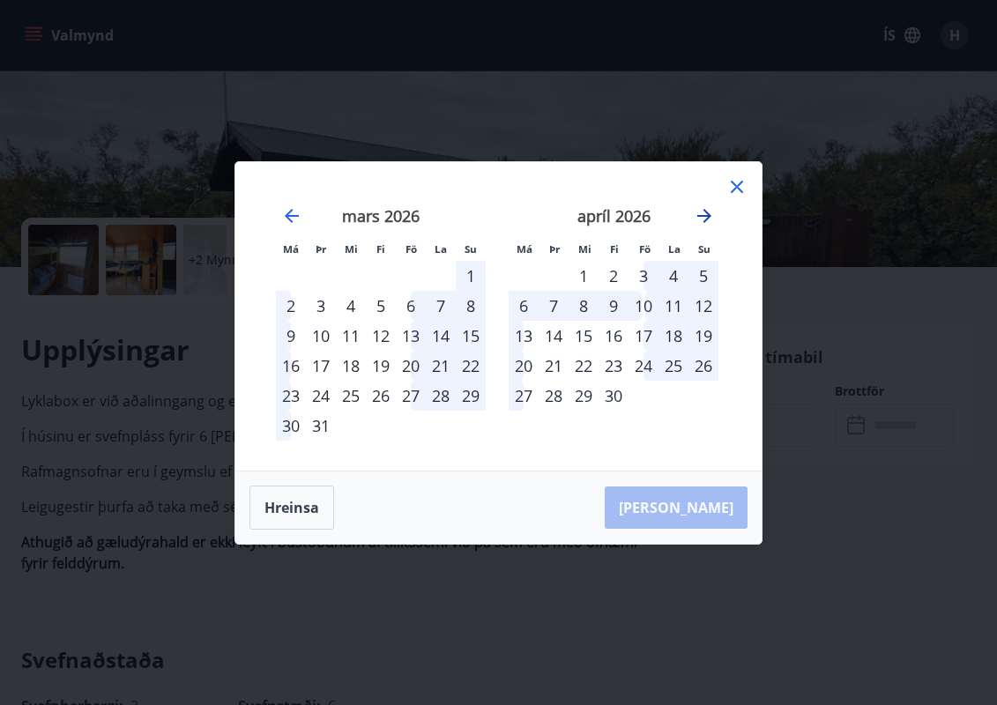
click at [714, 219] on icon "Move forward to switch to the next month." at bounding box center [704, 215] width 21 height 21
